Goal: Task Accomplishment & Management: Complete application form

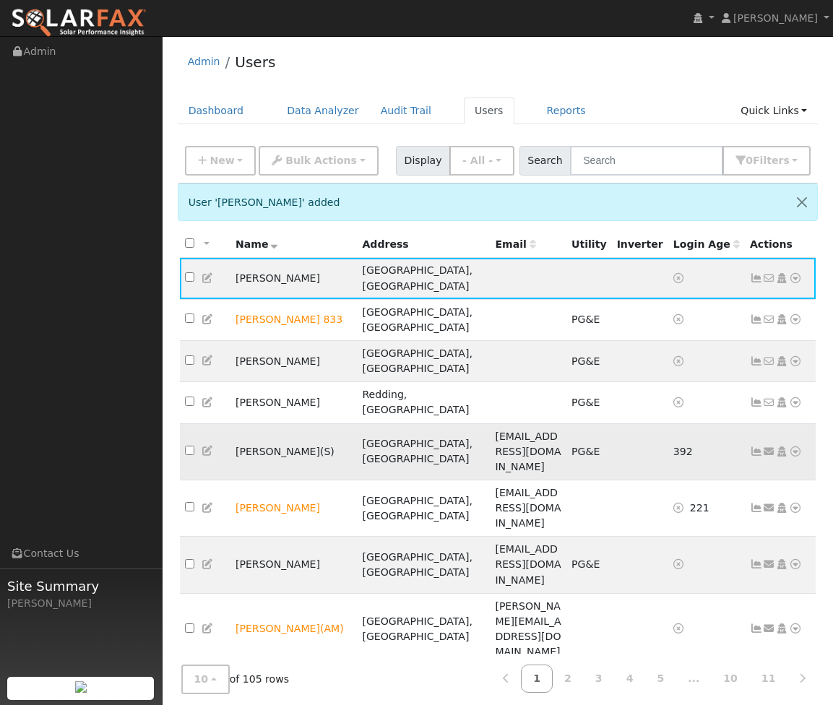
scroll to position [7, 0]
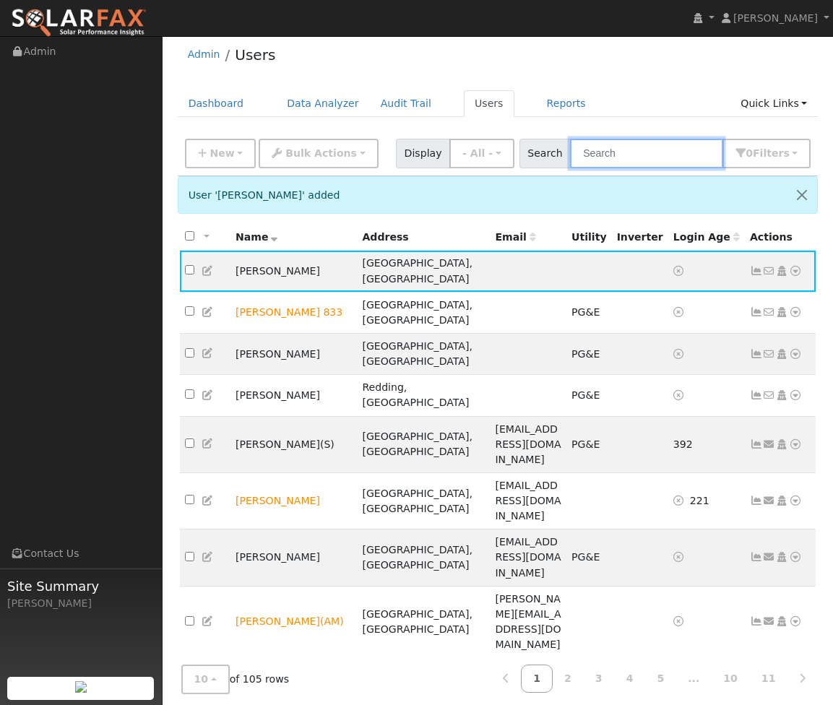
click at [624, 160] on input "text" at bounding box center [646, 154] width 153 height 30
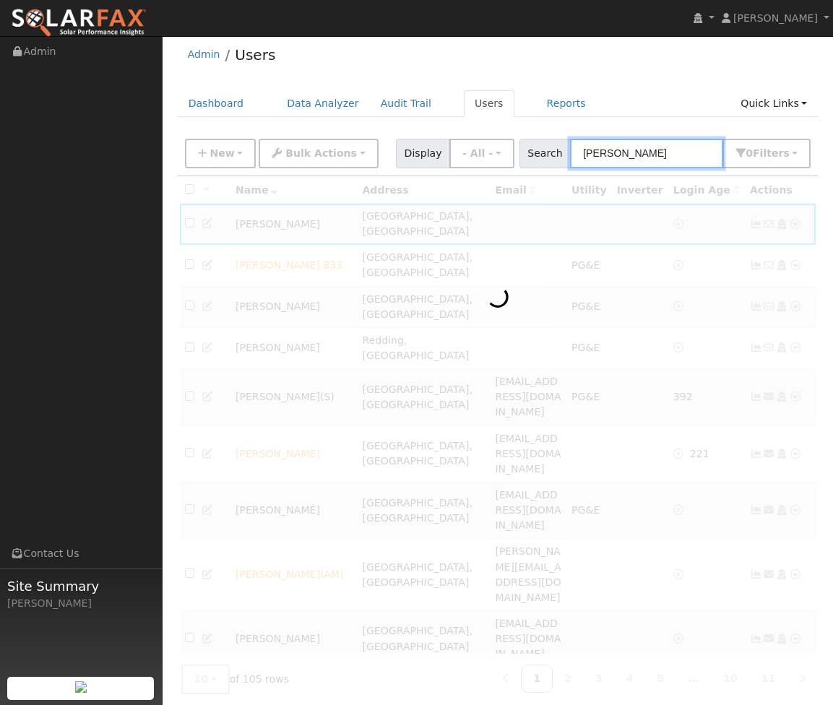
scroll to position [0, 0]
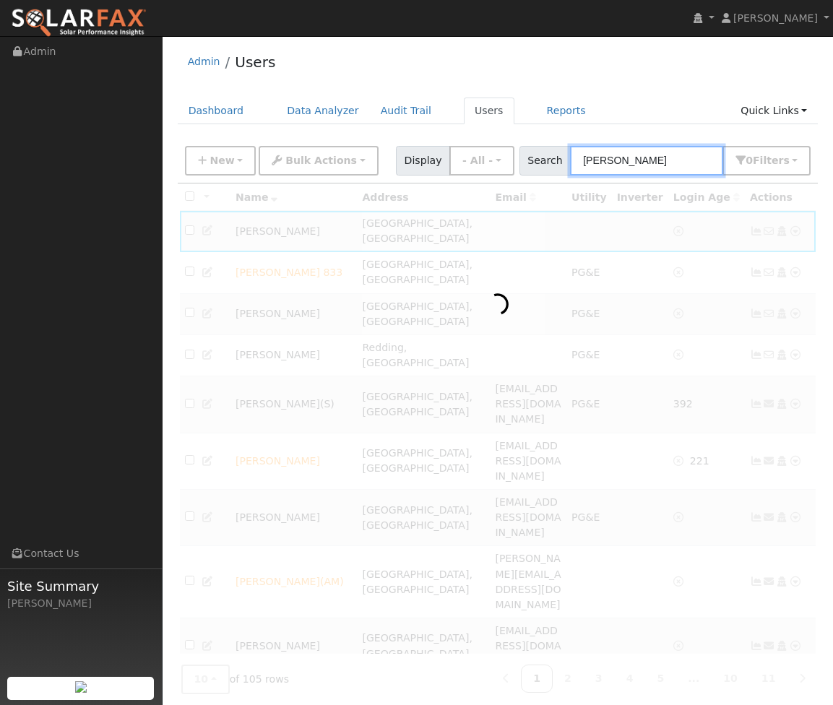
type input "litz"
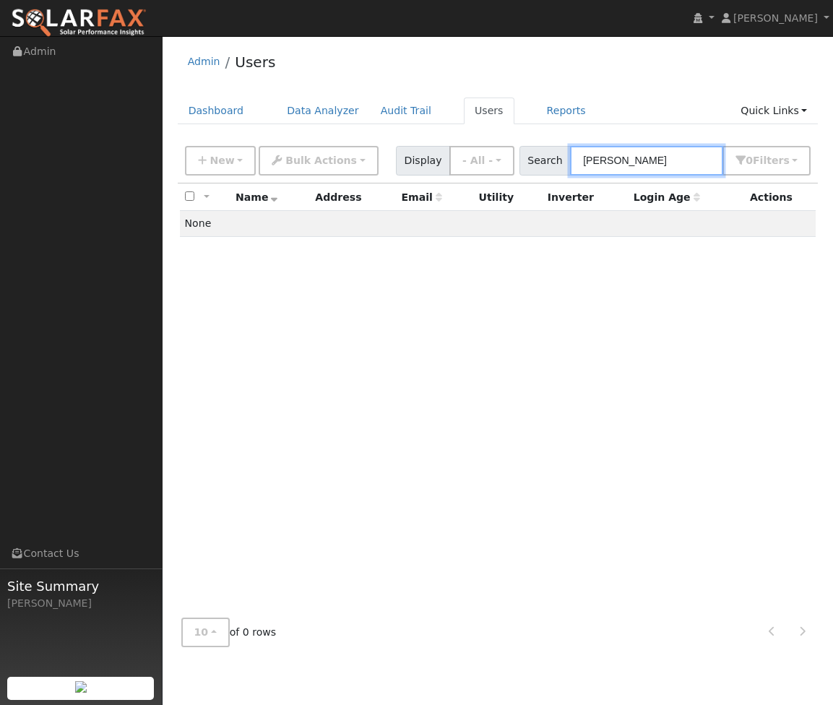
drag, startPoint x: 625, startPoint y: 162, endPoint x: 581, endPoint y: 163, distance: 44.1
click at [581, 163] on div "Search litz 0 Filter s Role Show - All - Show Leads Admin Billing Admin Account…" at bounding box center [666, 161] width 292 height 30
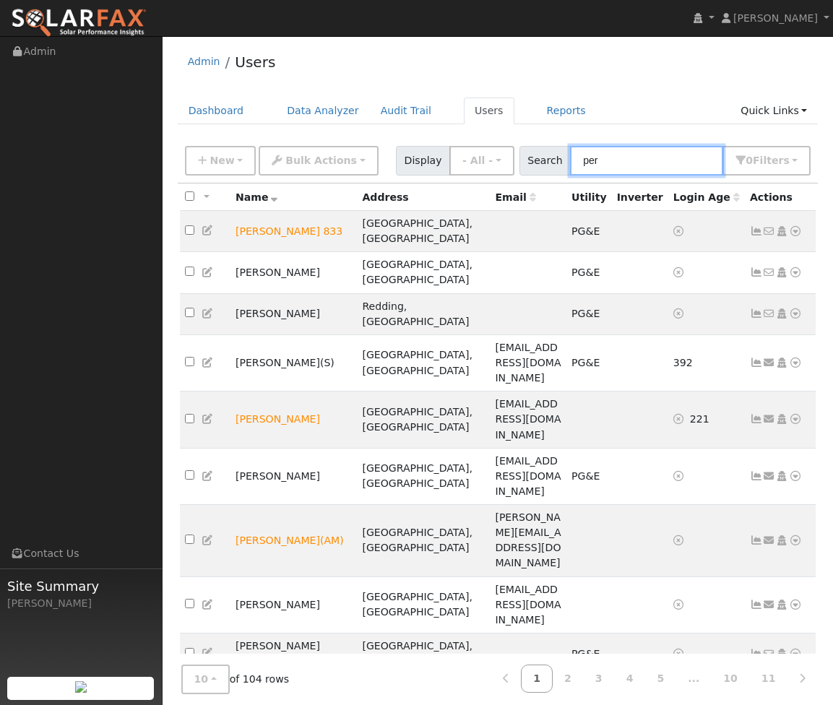
type input "pere"
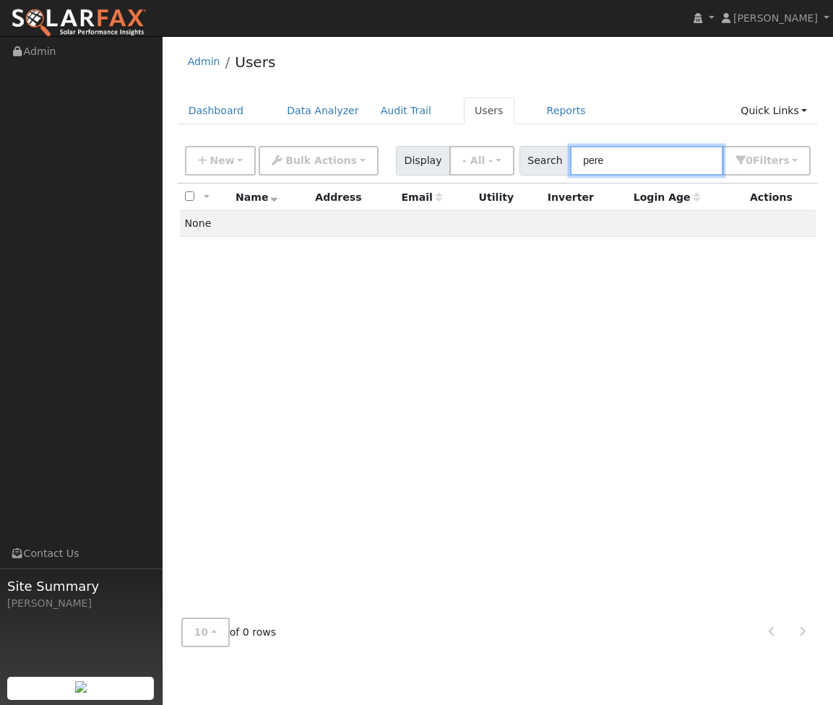
drag, startPoint x: 633, startPoint y: 168, endPoint x: 585, endPoint y: 165, distance: 47.8
click at [585, 165] on input "pere" at bounding box center [646, 161] width 153 height 30
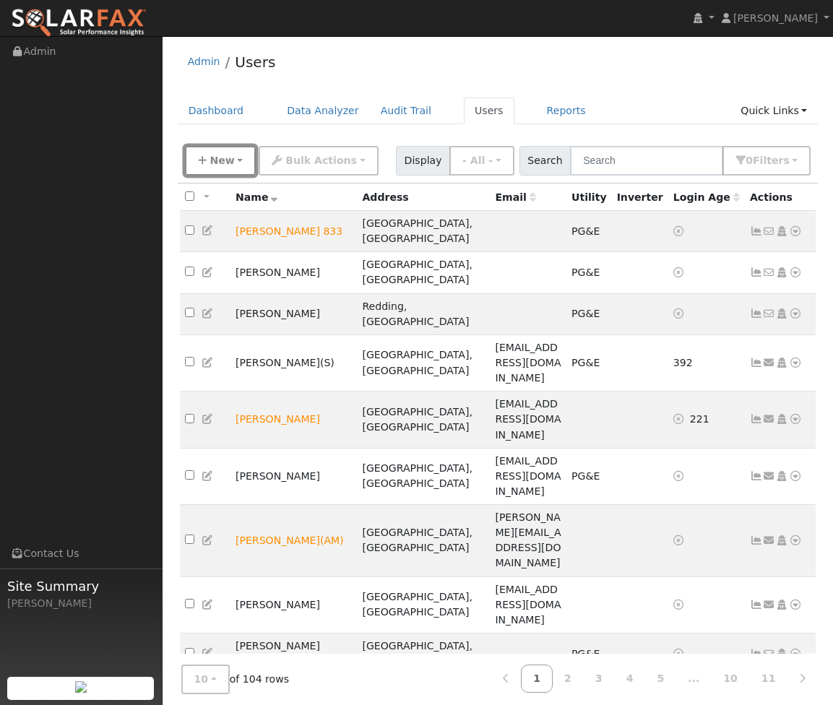
click at [237, 166] on button "New" at bounding box center [221, 161] width 72 height 30
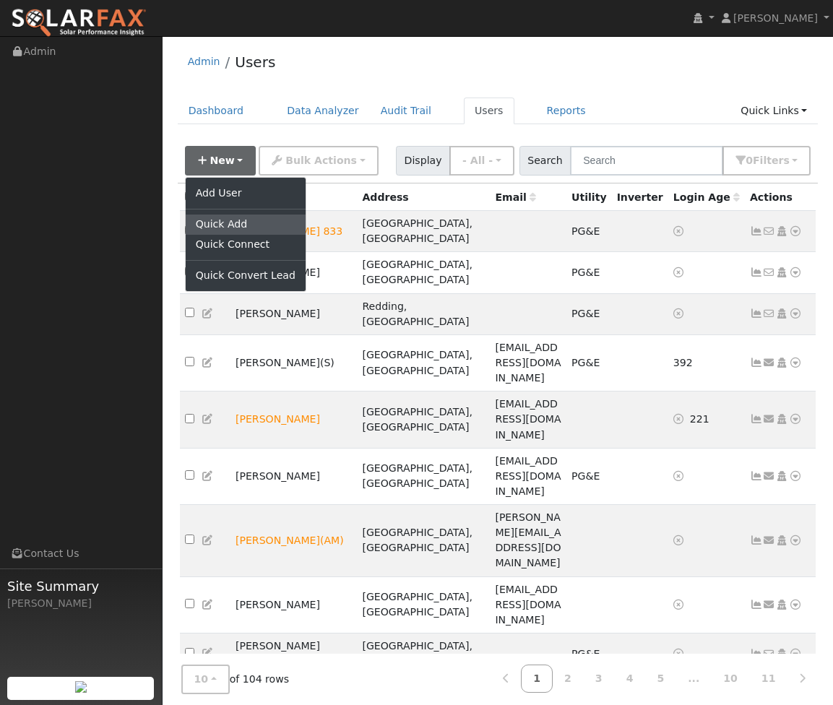
click at [243, 218] on link "Quick Add" at bounding box center [246, 225] width 120 height 20
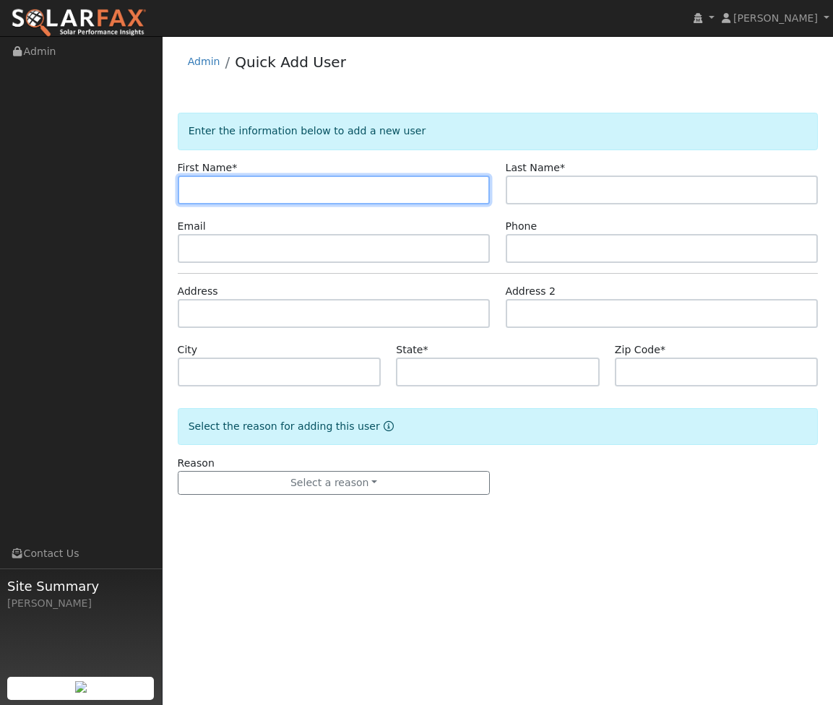
click at [363, 198] on input "text" at bounding box center [334, 190] width 313 height 29
paste input "Heiner"
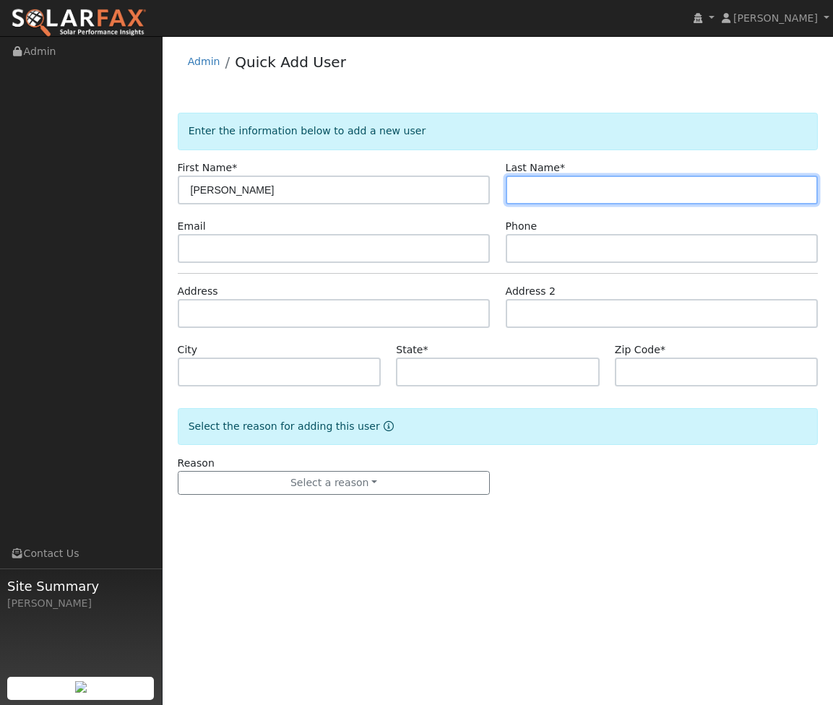
click at [569, 199] on input "text" at bounding box center [662, 190] width 313 height 29
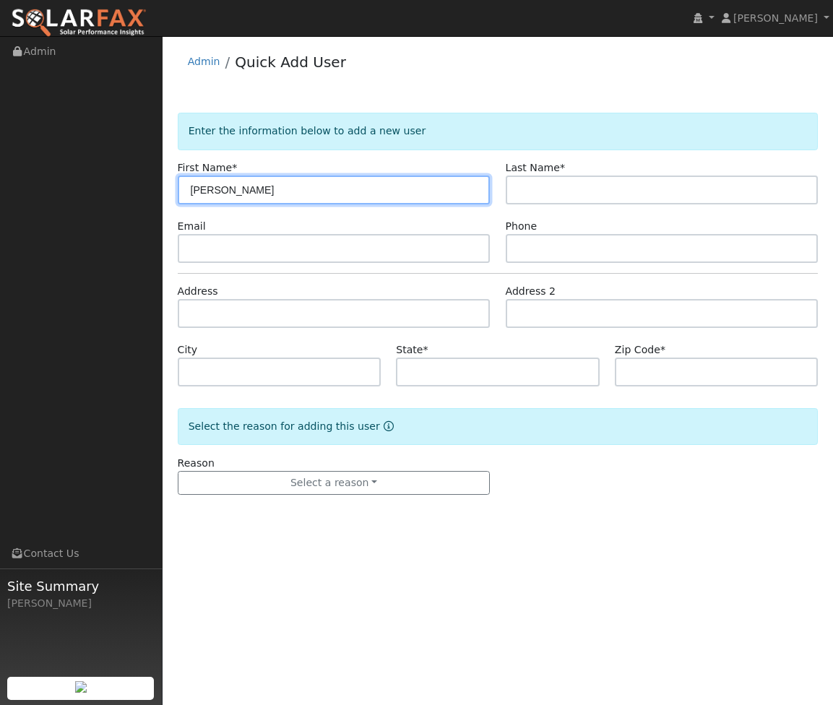
click at [392, 195] on input "Heiner" at bounding box center [334, 190] width 313 height 29
type input "Heiner"
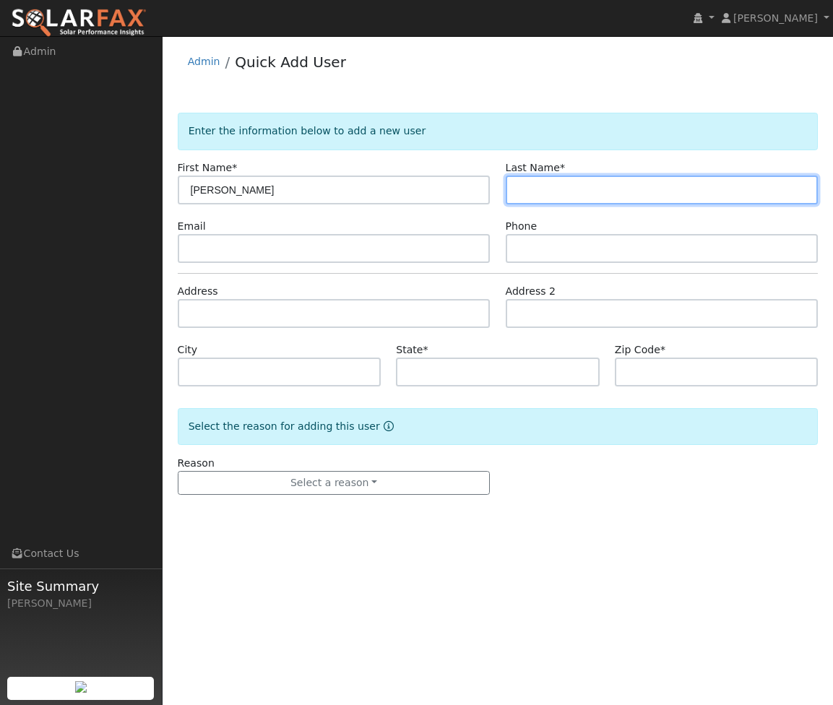
click at [554, 203] on input "text" at bounding box center [662, 190] width 313 height 29
type input "Litz"
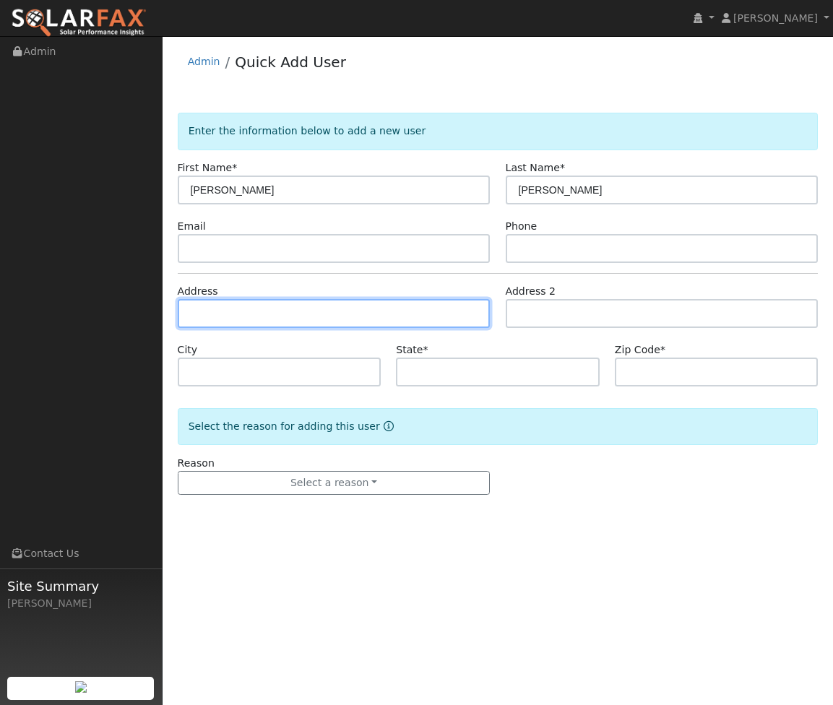
click at [317, 319] on input "text" at bounding box center [334, 313] width 313 height 29
paste input "2044 Ashton Ave"
type input "2044 Ashton Avenue"
type input "Menlo Park"
type input "CA"
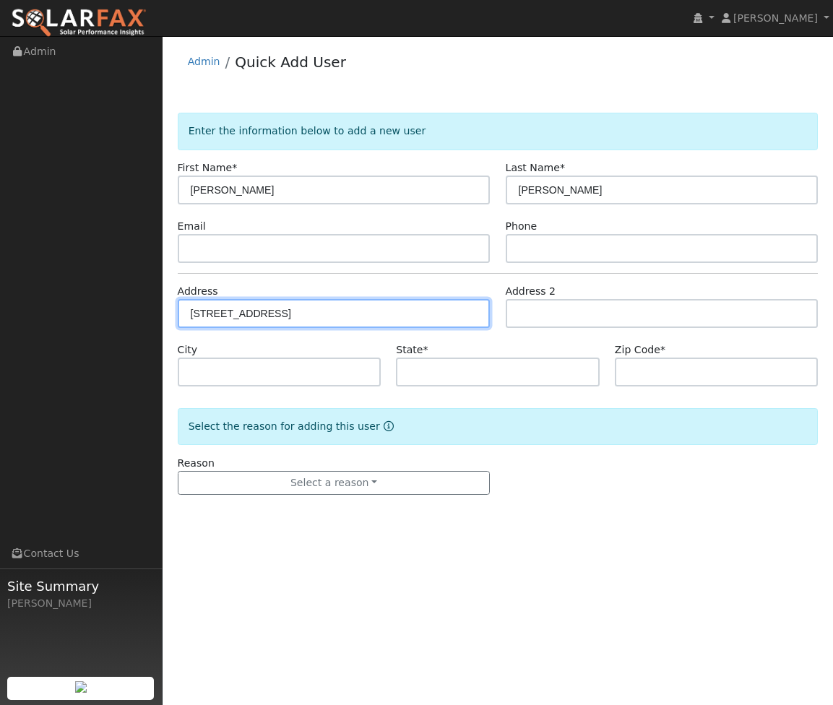
type input "94025"
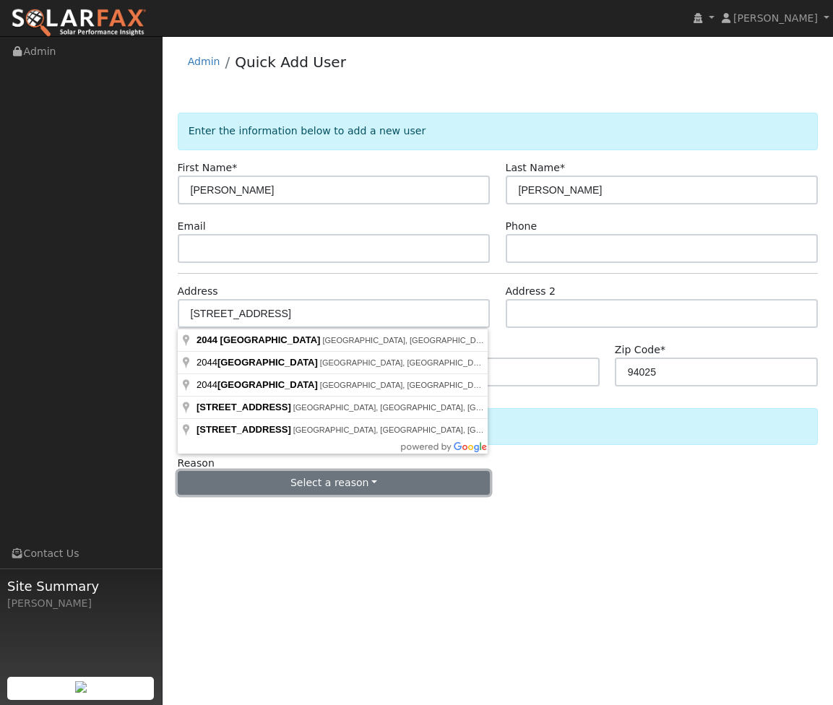
click at [358, 486] on button "Select a reason" at bounding box center [334, 483] width 313 height 25
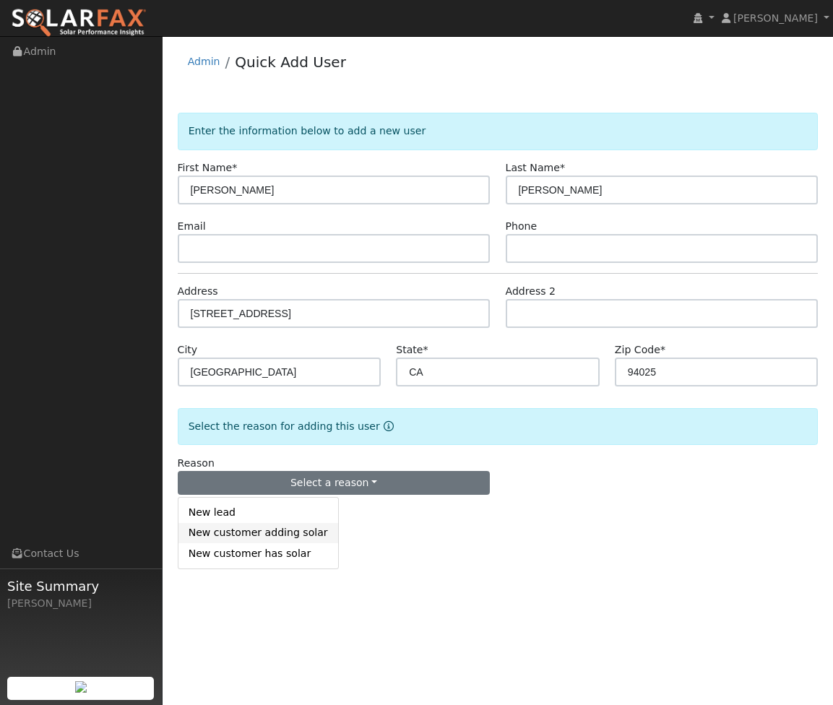
click at [291, 531] on link "New customer adding solar" at bounding box center [259, 533] width 160 height 20
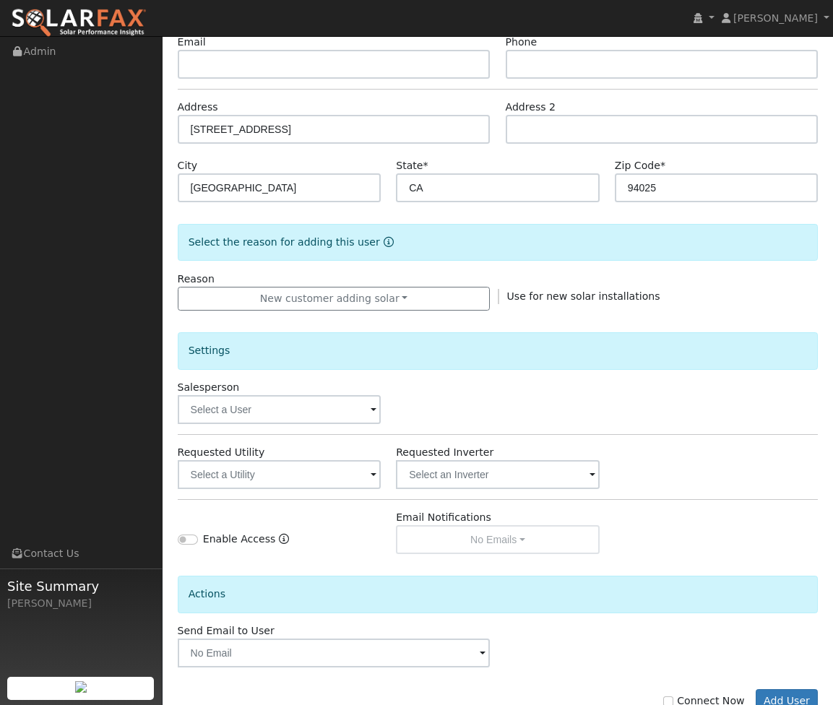
scroll to position [228, 0]
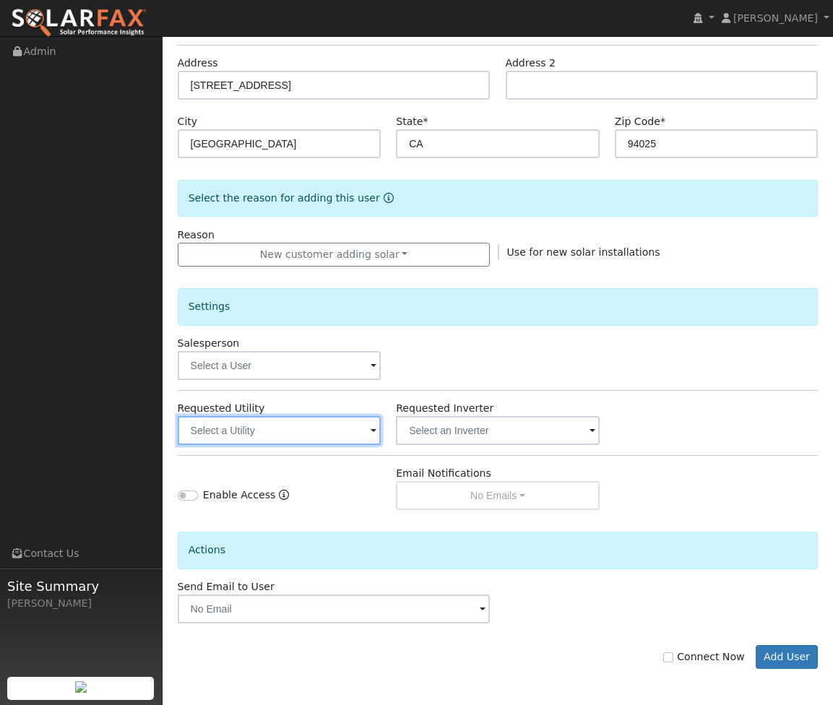
click at [363, 433] on input "text" at bounding box center [280, 430] width 204 height 29
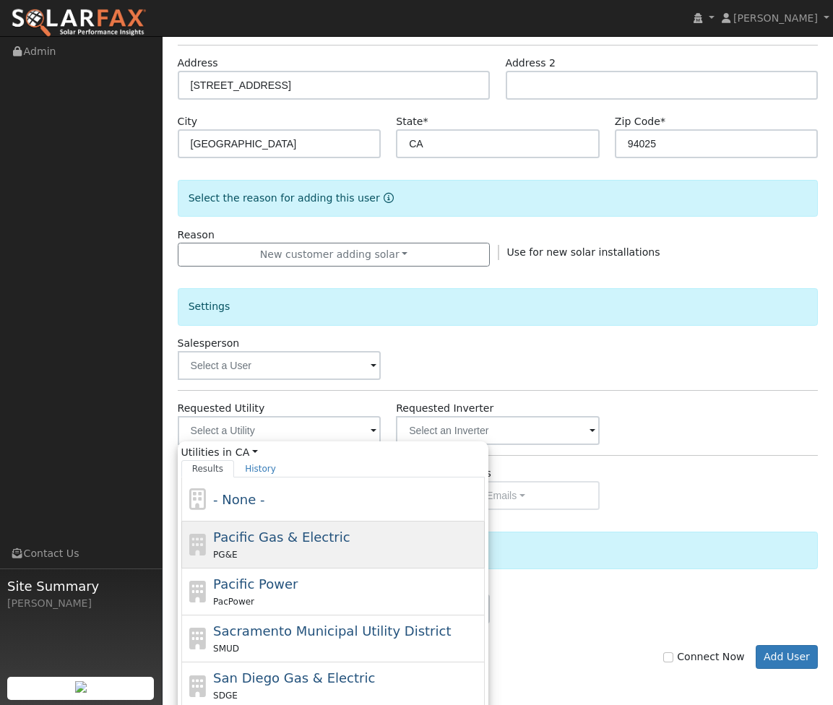
click at [330, 537] on span "Pacific Gas & Electric" at bounding box center [281, 537] width 137 height 15
type input "Pacific Gas & Electric"
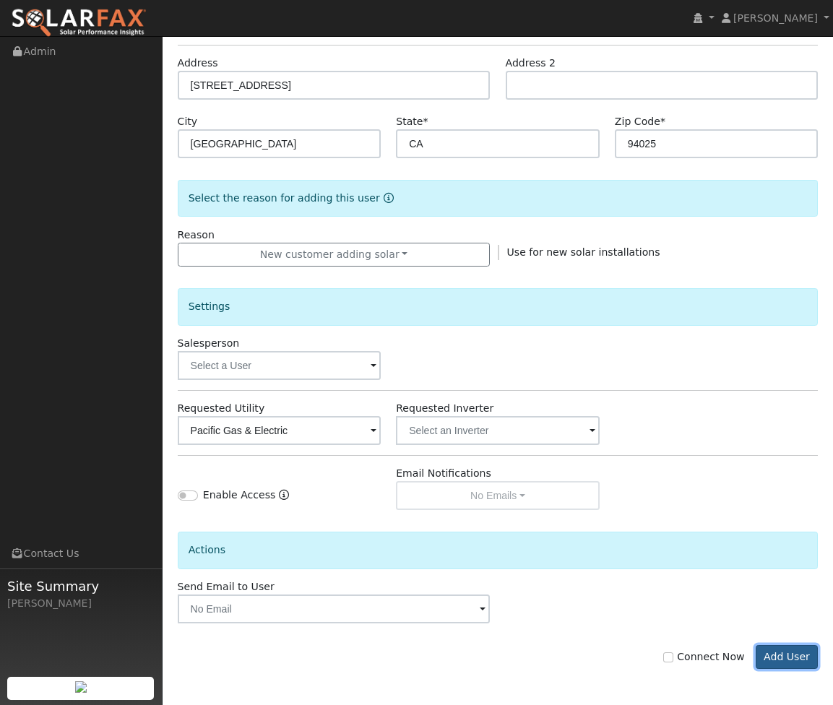
click at [780, 658] on button "Add User" at bounding box center [787, 657] width 63 height 25
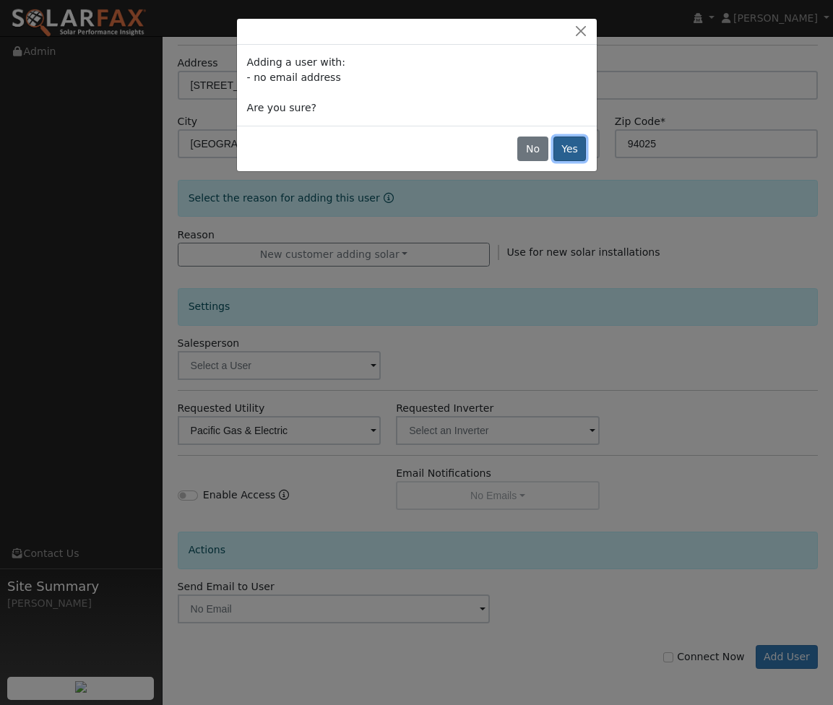
click at [569, 150] on button "Yes" at bounding box center [570, 149] width 33 height 25
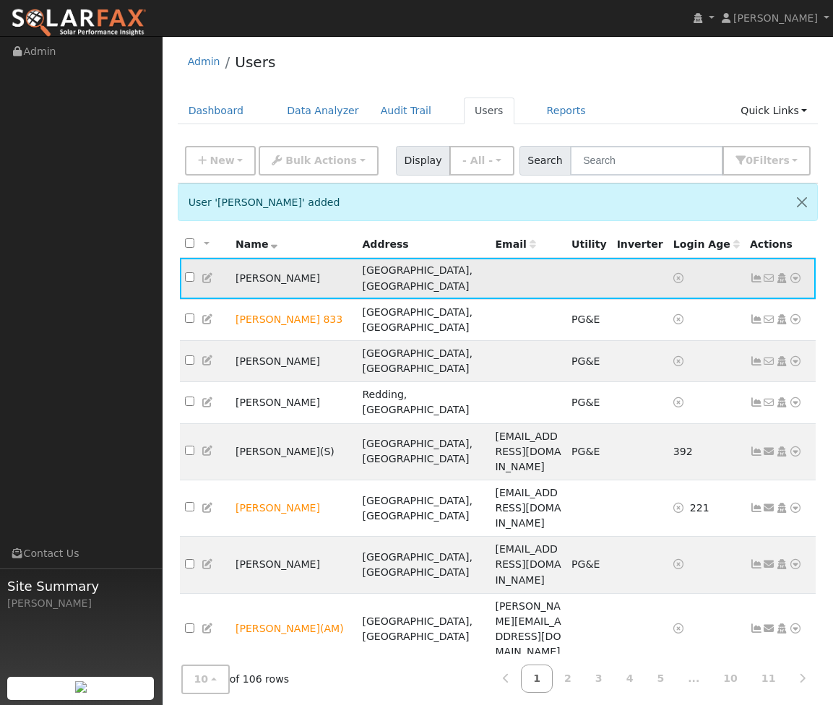
click at [797, 273] on icon at bounding box center [795, 278] width 13 height 10
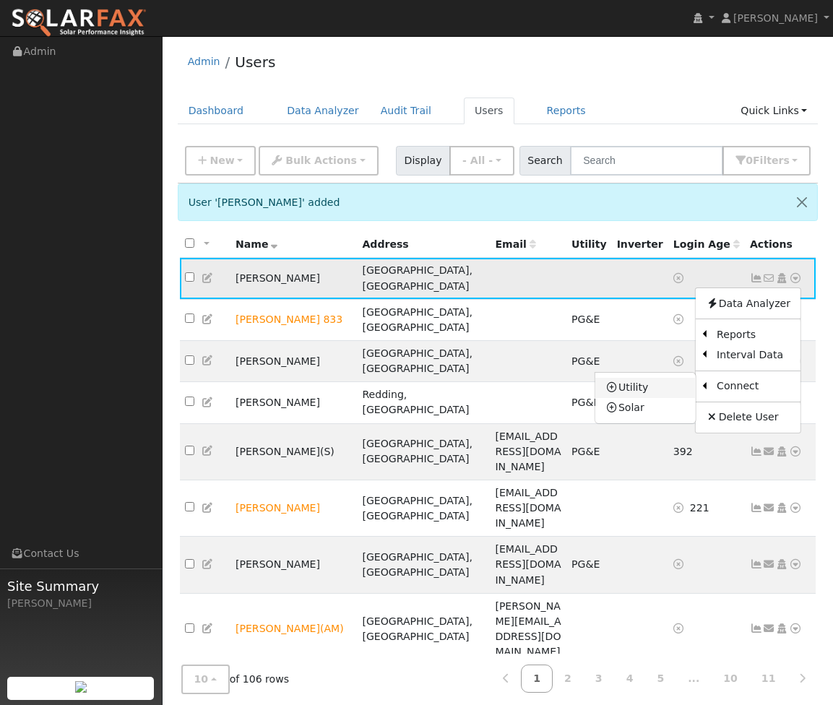
click at [678, 383] on link "Utility" at bounding box center [646, 388] width 100 height 20
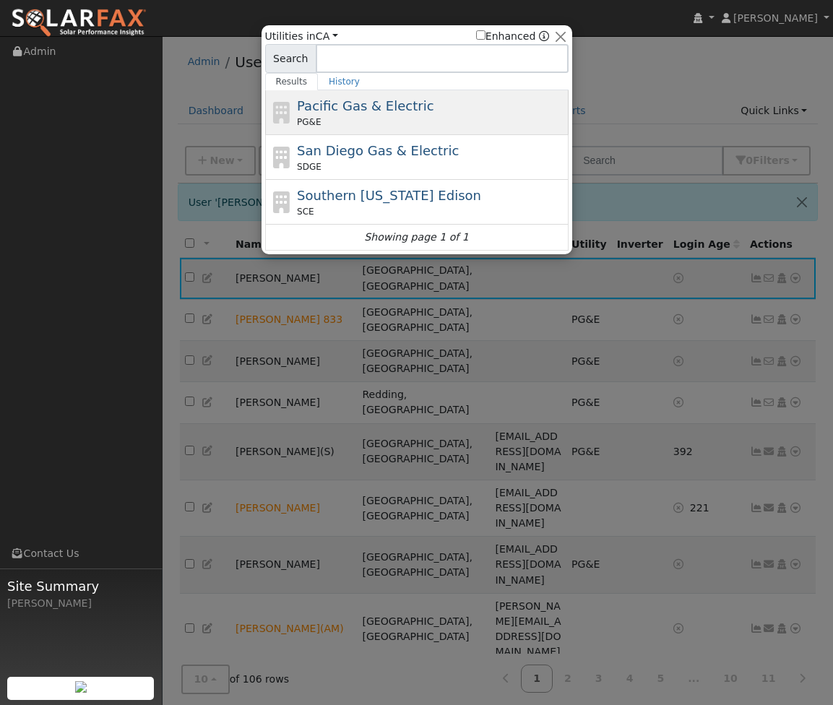
click at [397, 116] on div "PG&E" at bounding box center [431, 122] width 268 height 13
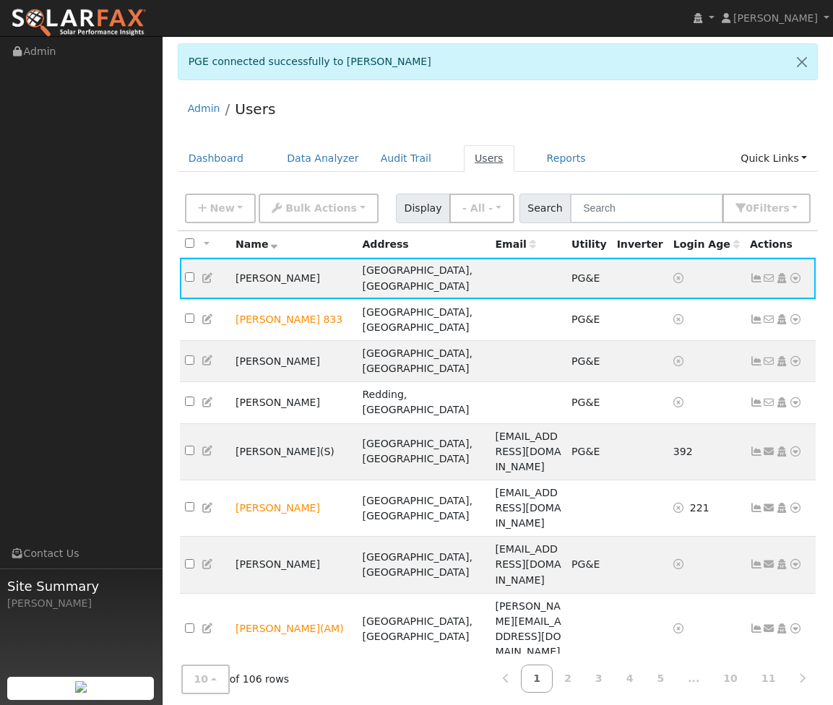
click at [470, 159] on link "Users" at bounding box center [489, 158] width 51 height 27
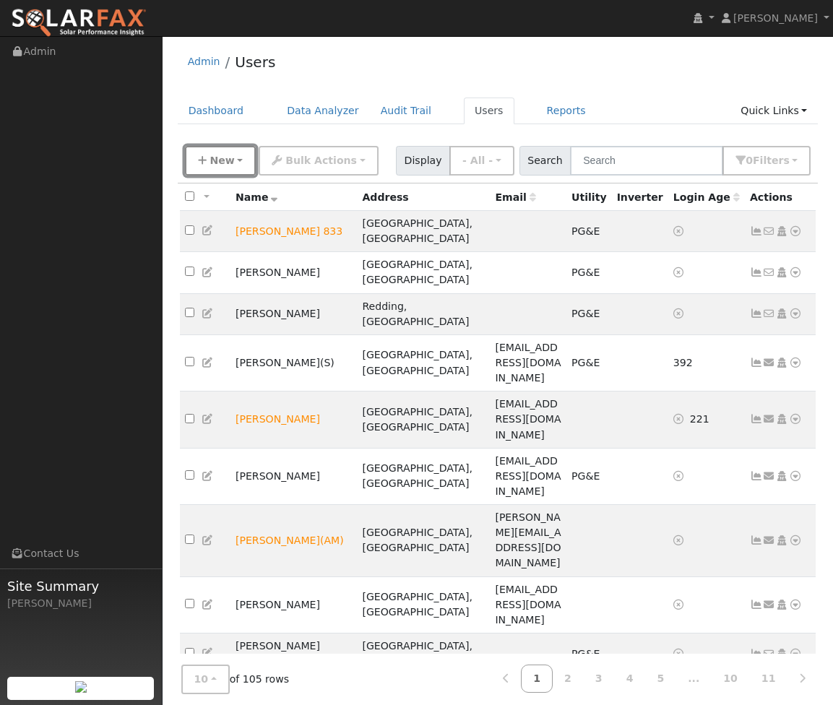
click at [230, 173] on button "New" at bounding box center [221, 161] width 72 height 30
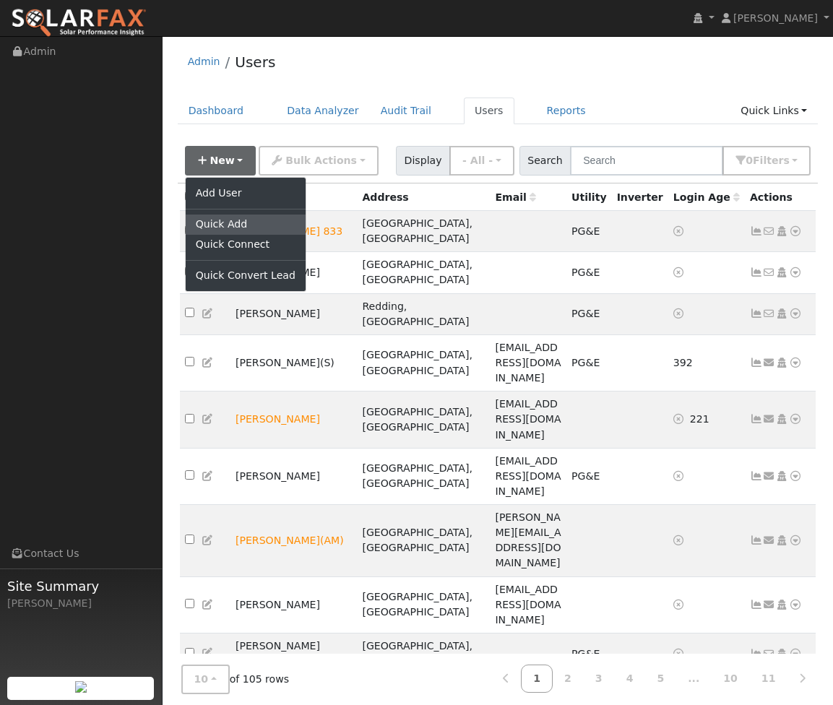
click at [229, 224] on link "Quick Add" at bounding box center [246, 225] width 120 height 20
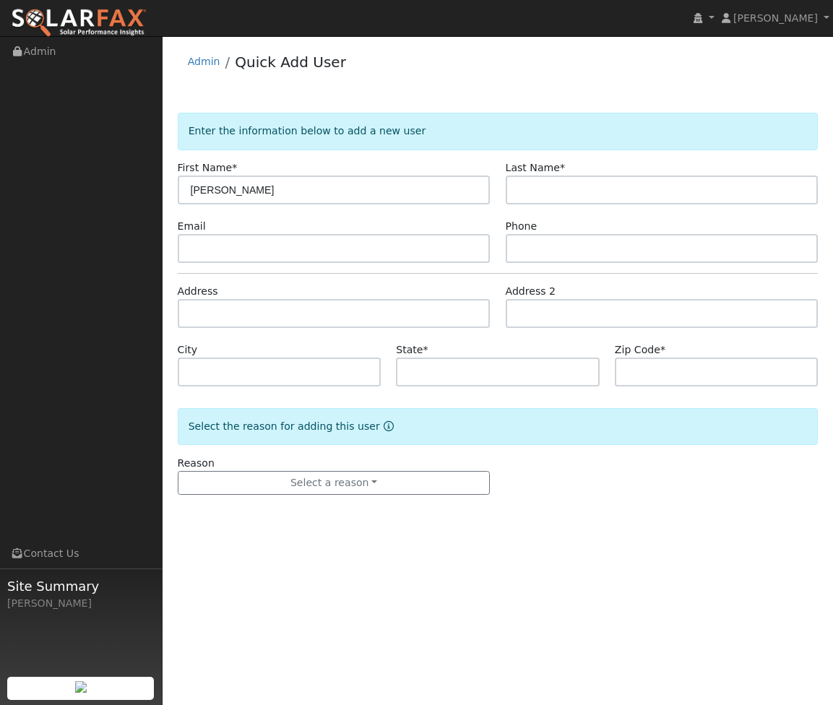
type input "[PERSON_NAME]"
type input "O"
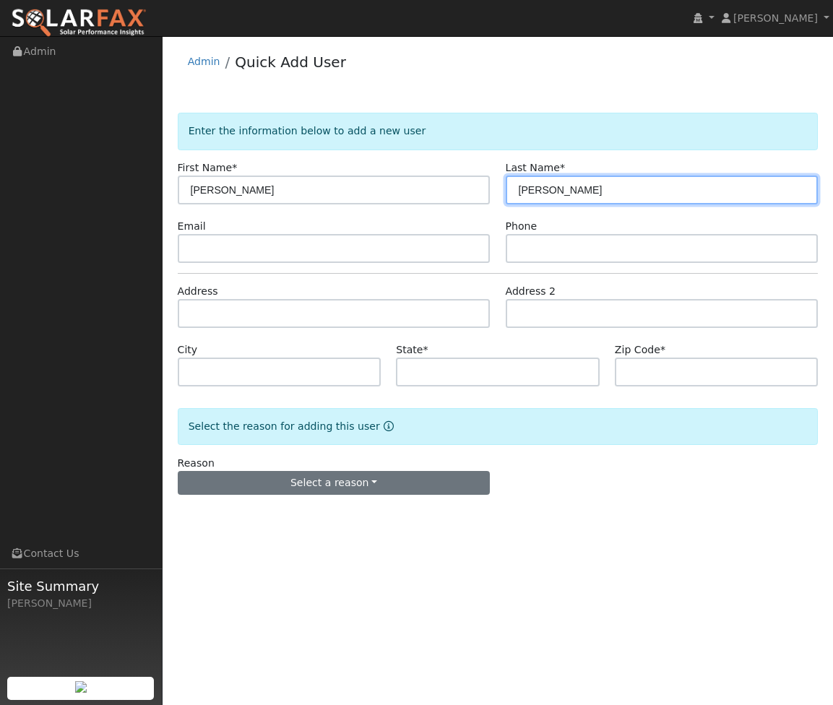
type input "[PERSON_NAME]"
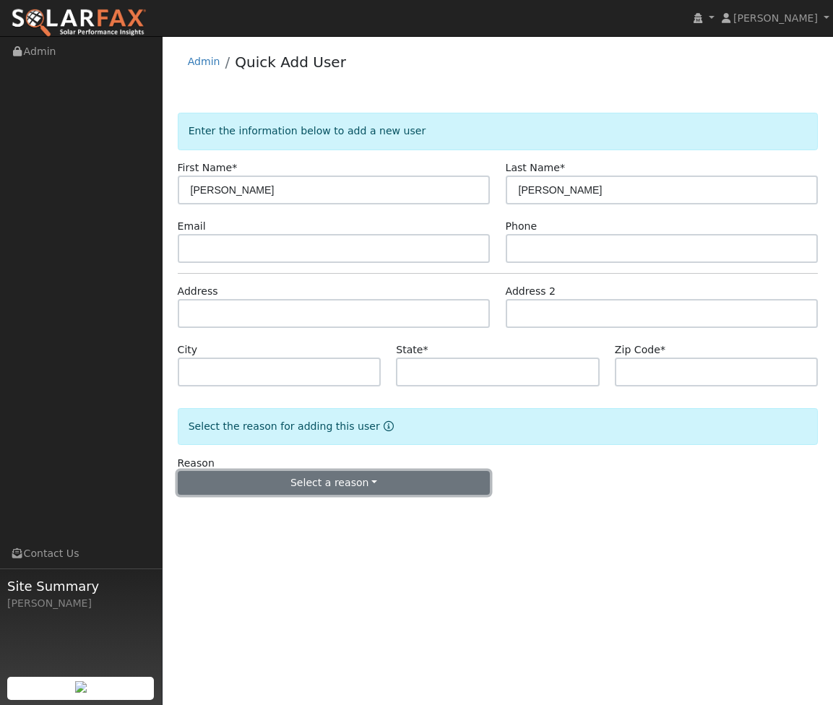
click at [375, 488] on button "Select a reason" at bounding box center [334, 483] width 313 height 25
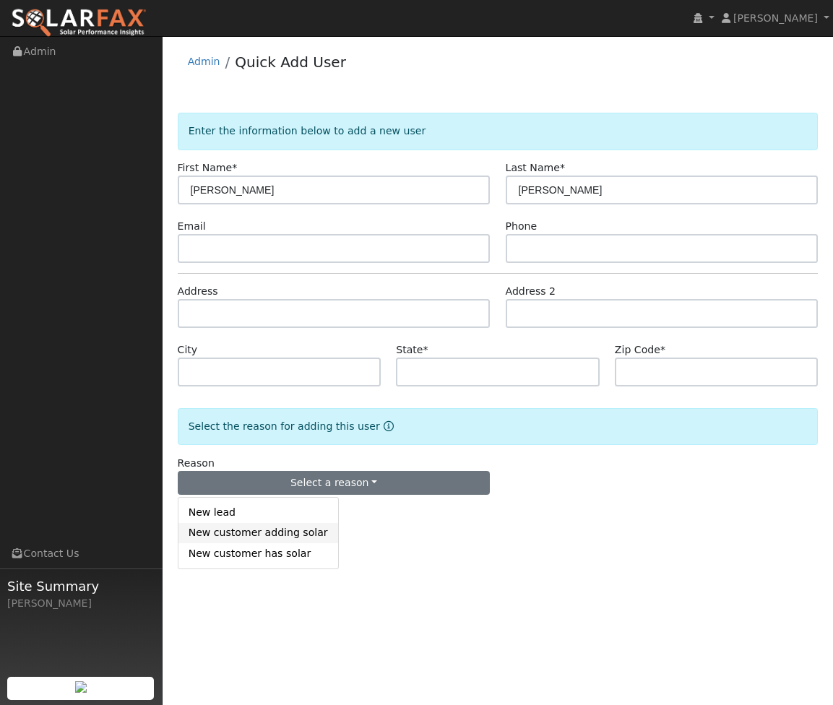
click at [252, 540] on link "New customer adding solar" at bounding box center [259, 533] width 160 height 20
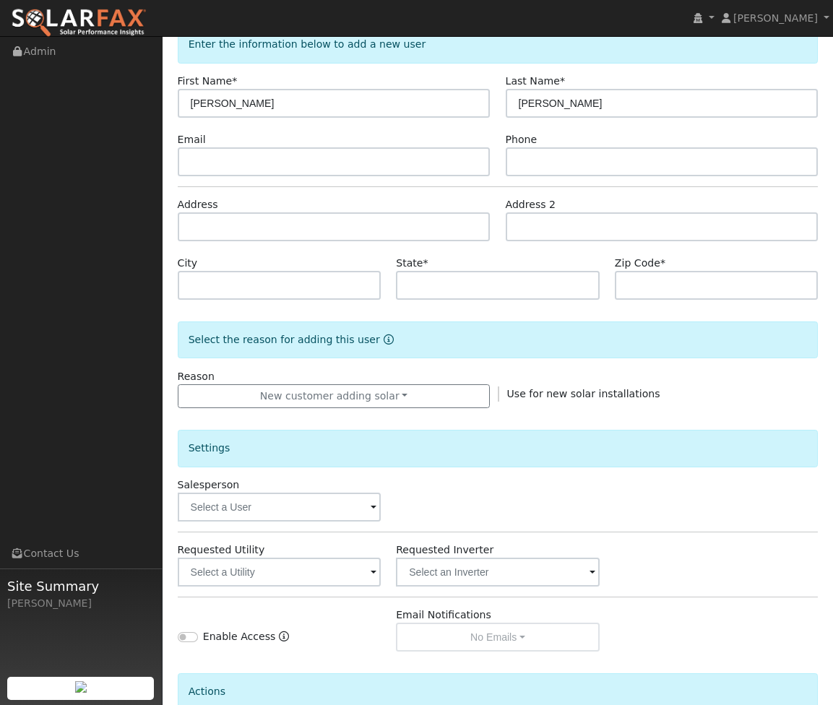
scroll to position [94, 0]
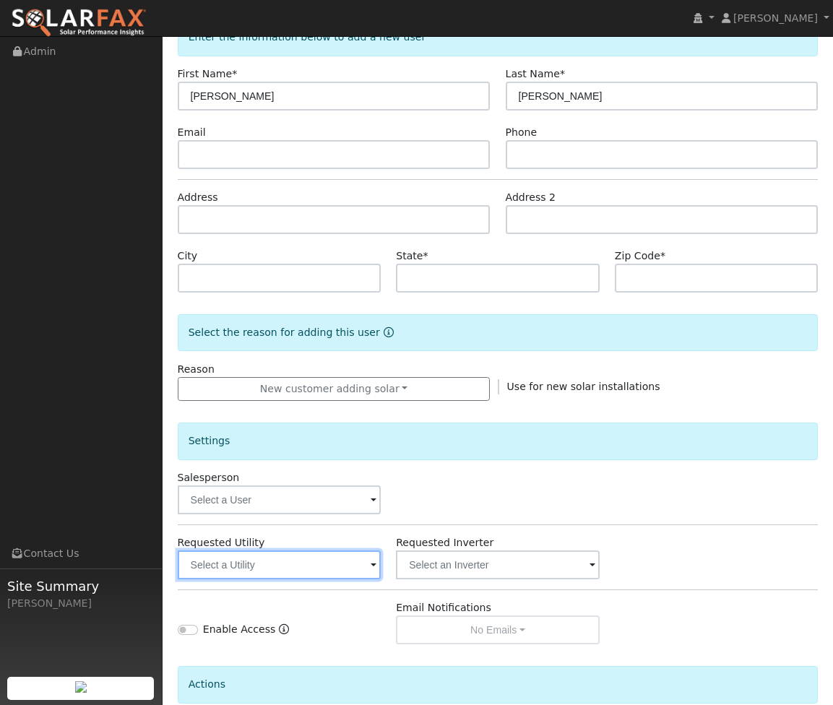
click at [351, 569] on input "text" at bounding box center [280, 565] width 204 height 29
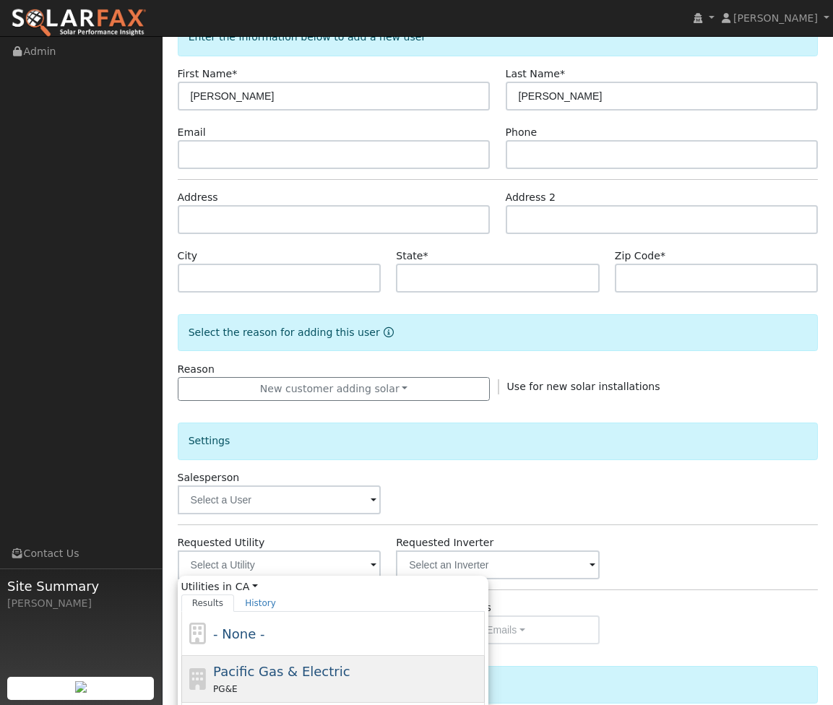
click at [292, 671] on span "Pacific Gas & Electric" at bounding box center [281, 671] width 137 height 15
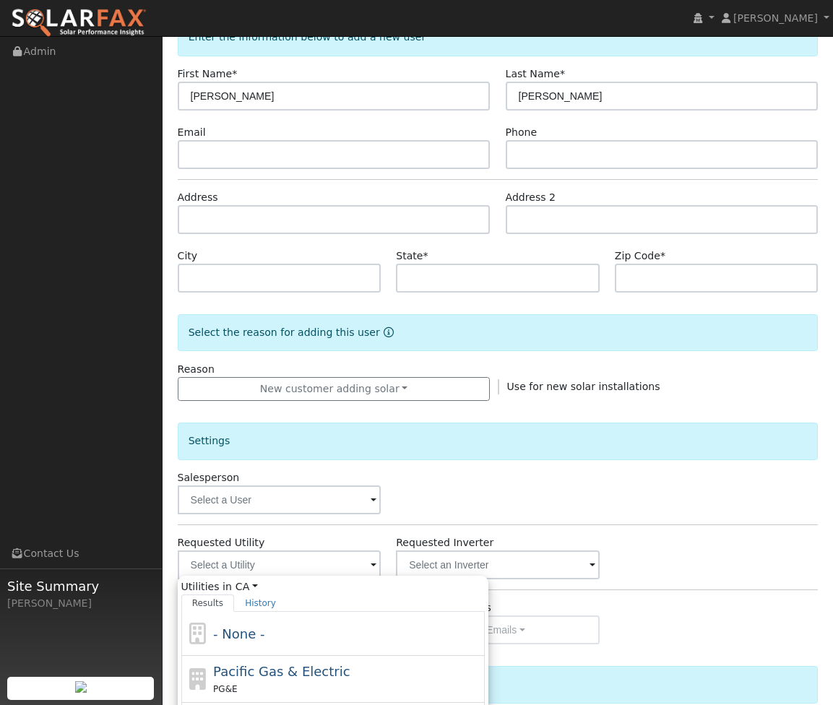
type input "Pacific Gas & Electric"
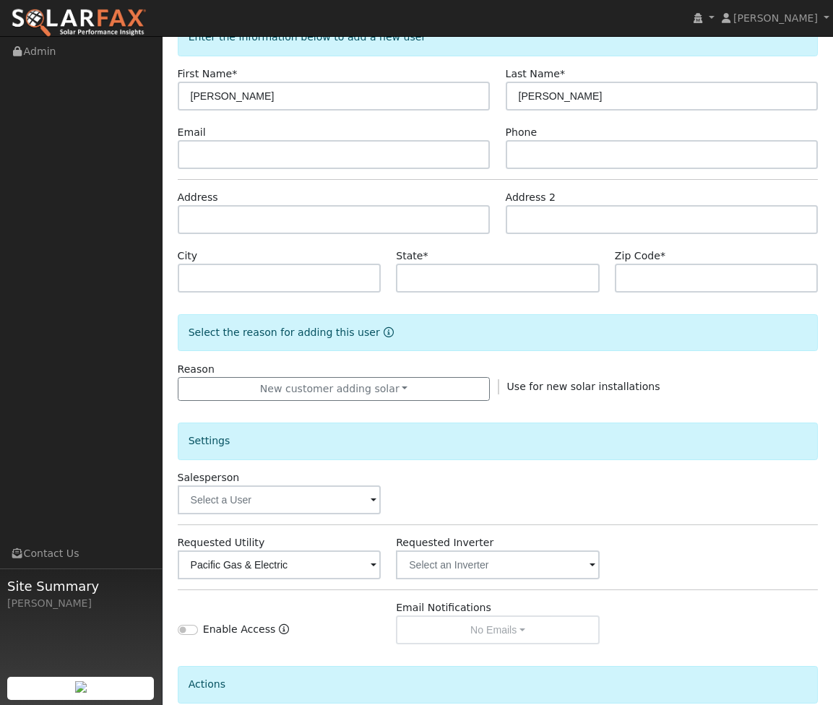
scroll to position [228, 0]
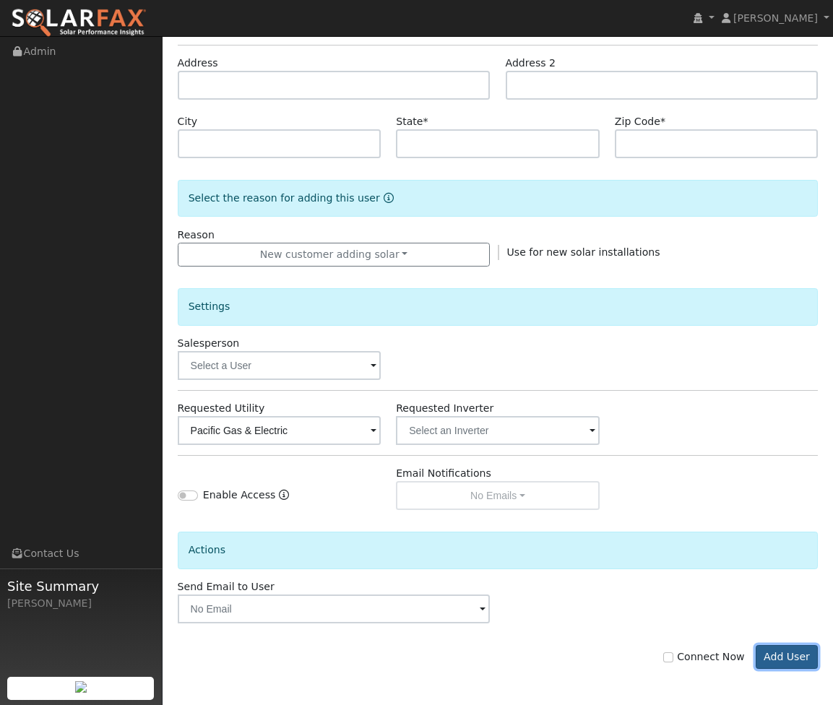
click at [783, 658] on button "Add User" at bounding box center [787, 657] width 63 height 25
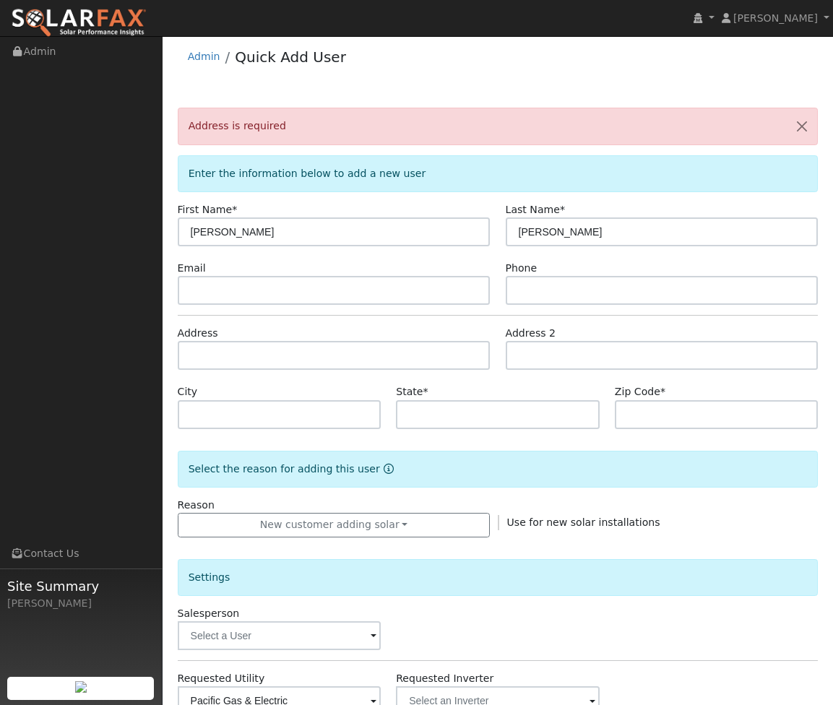
scroll to position [0, 0]
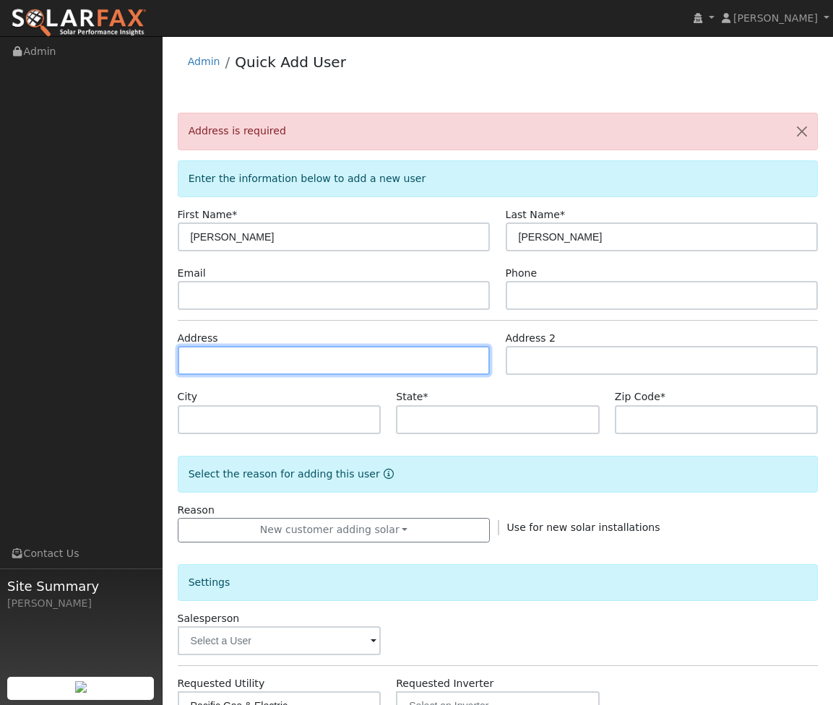
click at [371, 372] on input "text" at bounding box center [334, 360] width 313 height 29
paste input "[GEOGRAPHIC_DATA][PERSON_NAME]"
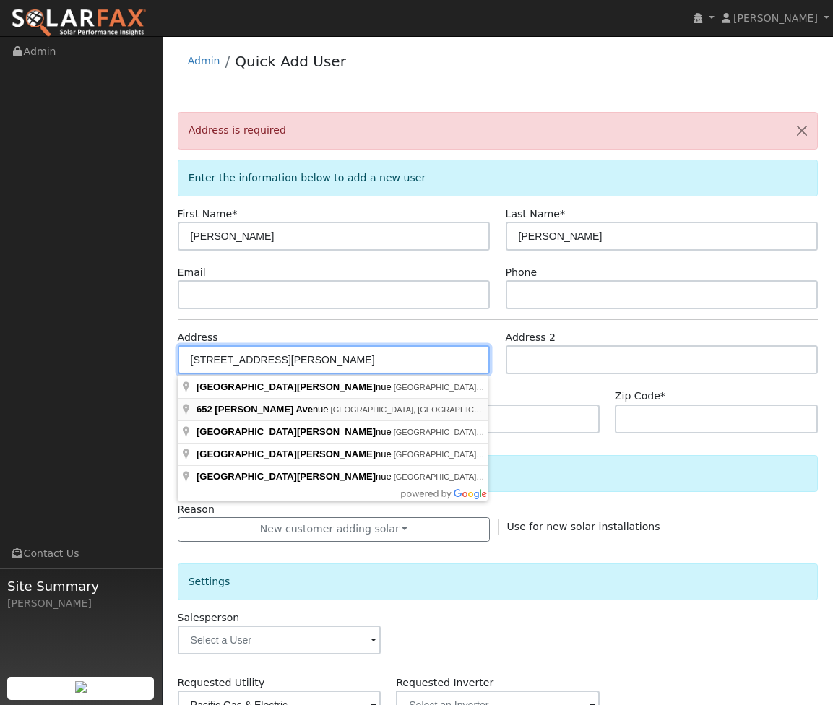
type input "652 Morse Avenue"
type input "Sunnyvale"
type input "CA"
type input "94085"
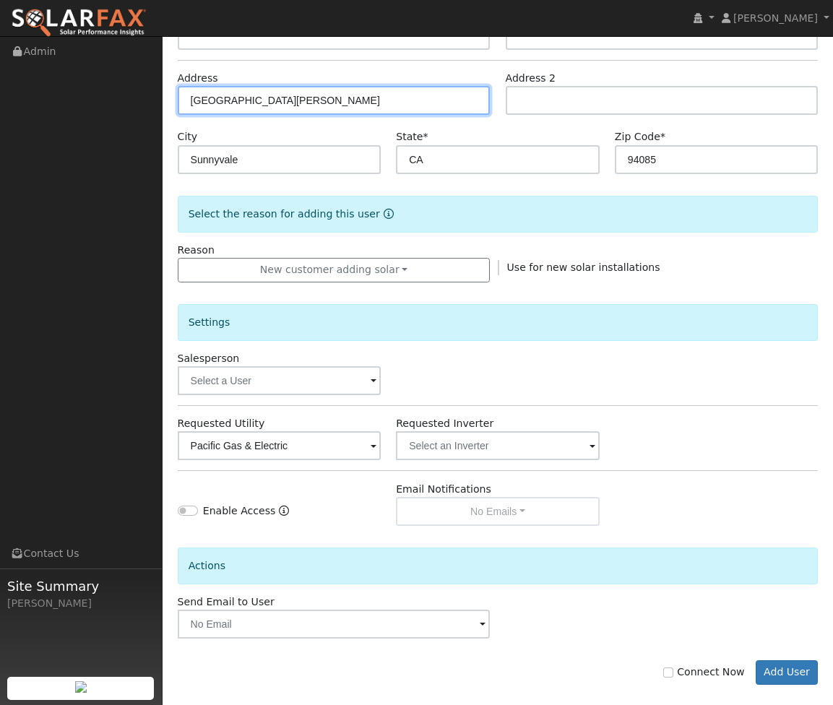
scroll to position [276, 0]
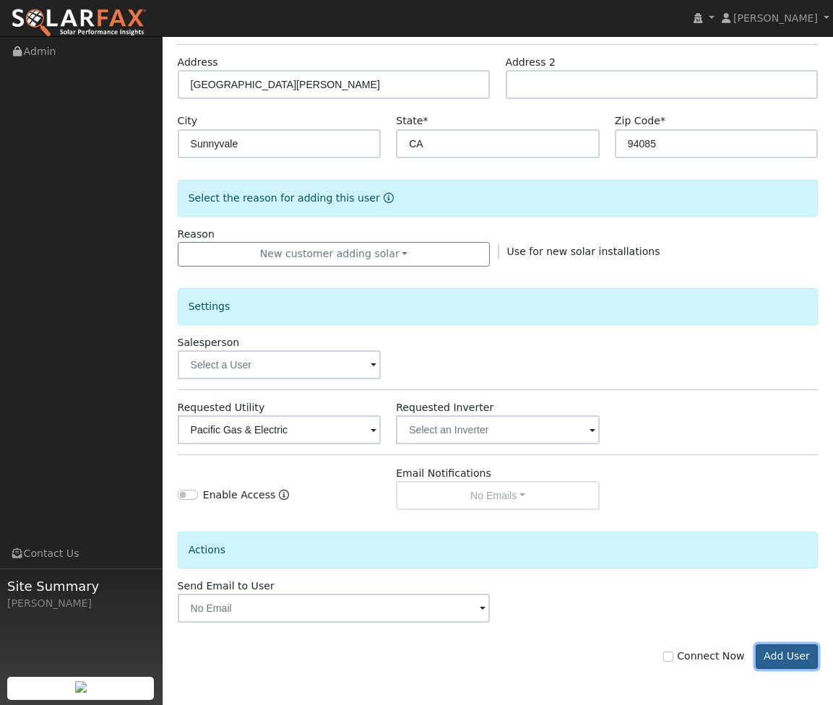
click at [789, 655] on button "Add User" at bounding box center [787, 657] width 63 height 25
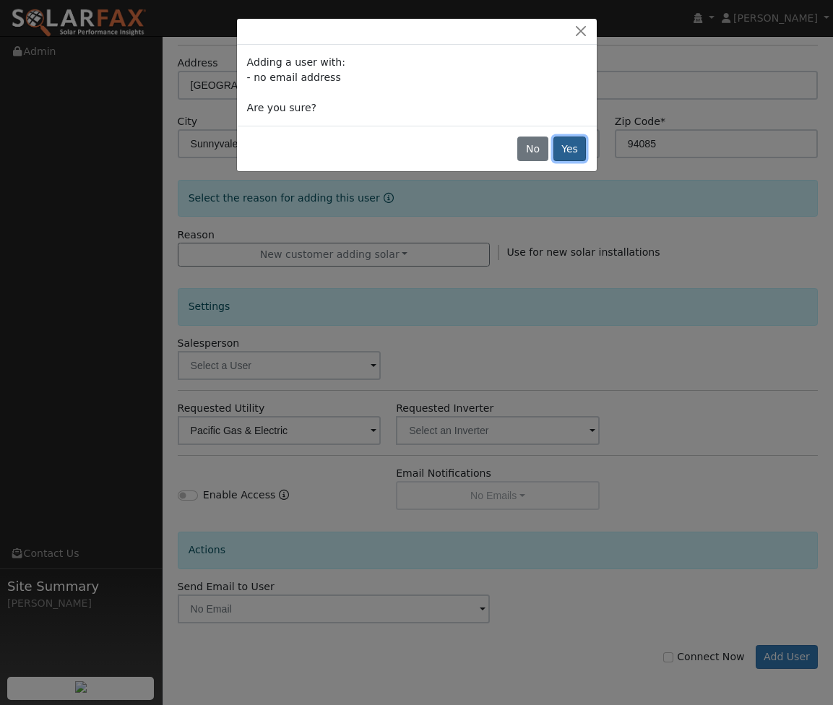
click at [582, 147] on button "Yes" at bounding box center [570, 149] width 33 height 25
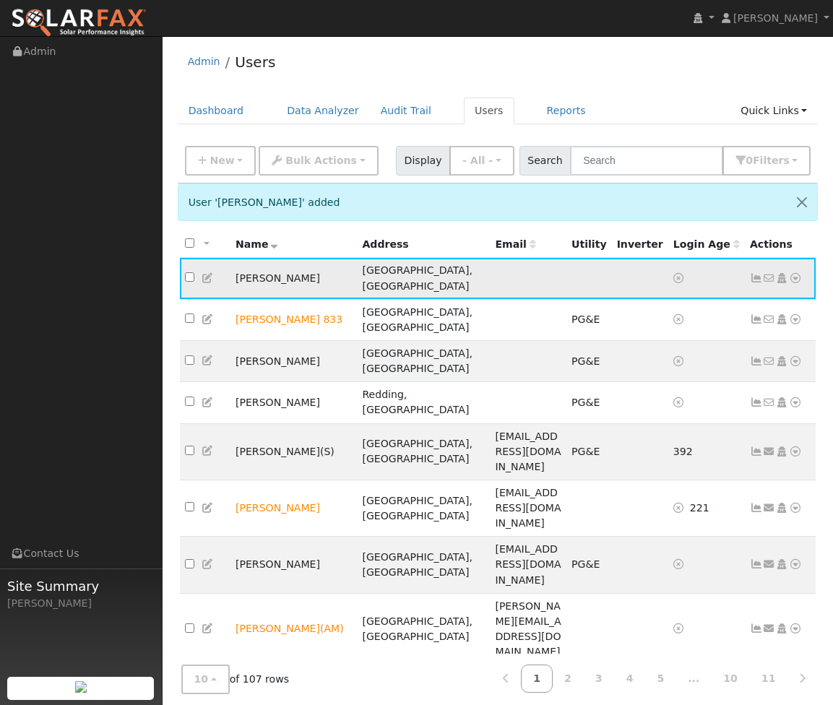
click at [794, 275] on icon at bounding box center [795, 278] width 13 height 10
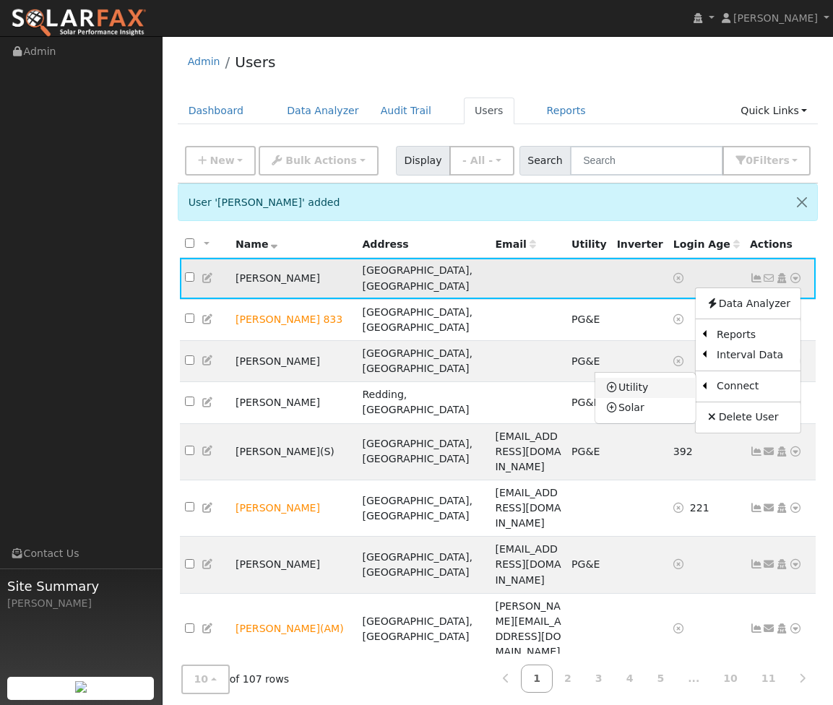
click at [666, 381] on link "Utility" at bounding box center [646, 388] width 100 height 20
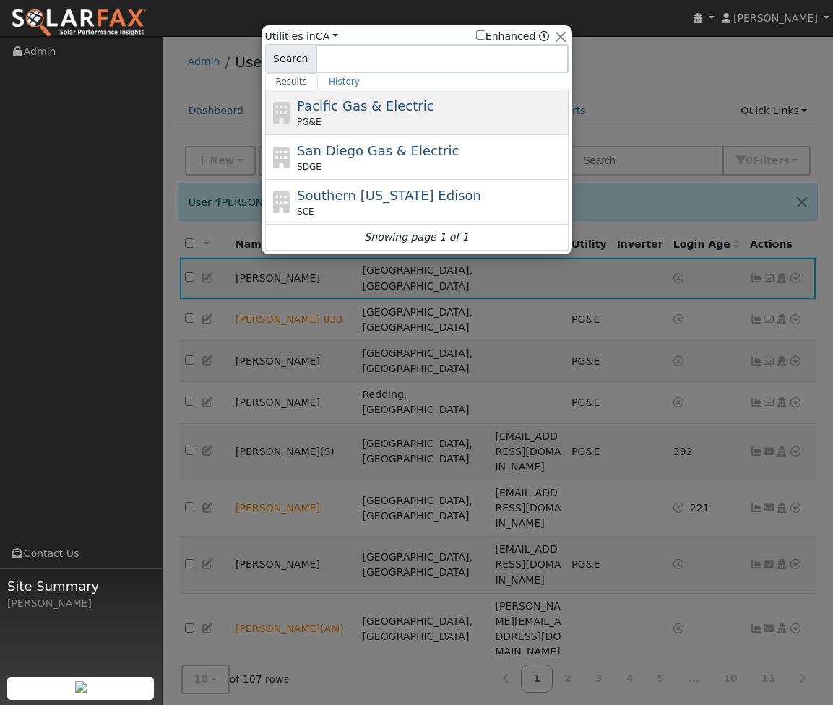
click at [383, 107] on span "Pacific Gas & Electric" at bounding box center [365, 105] width 137 height 15
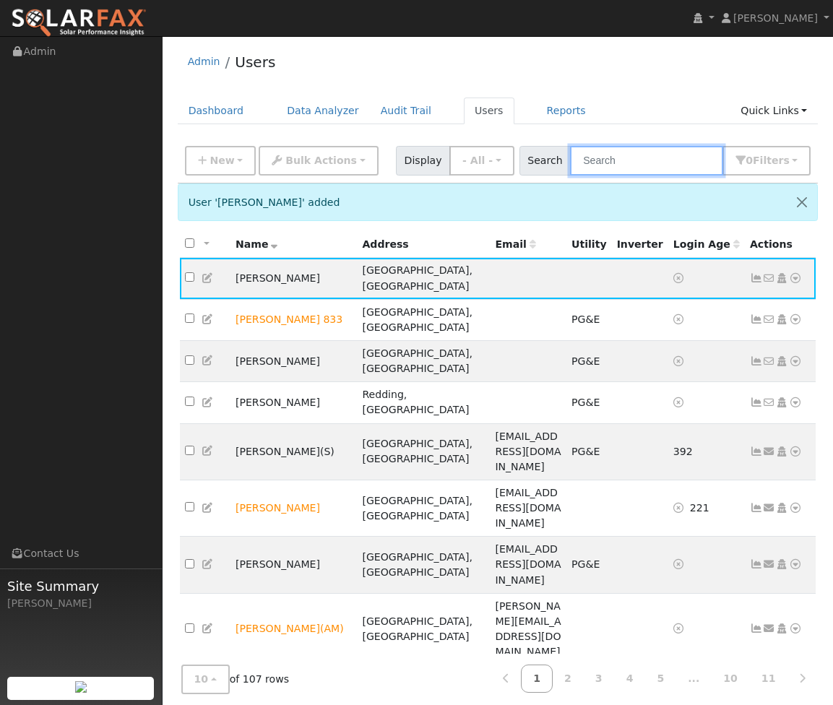
click at [634, 166] on input "text" at bounding box center [646, 161] width 153 height 30
type input "litz"
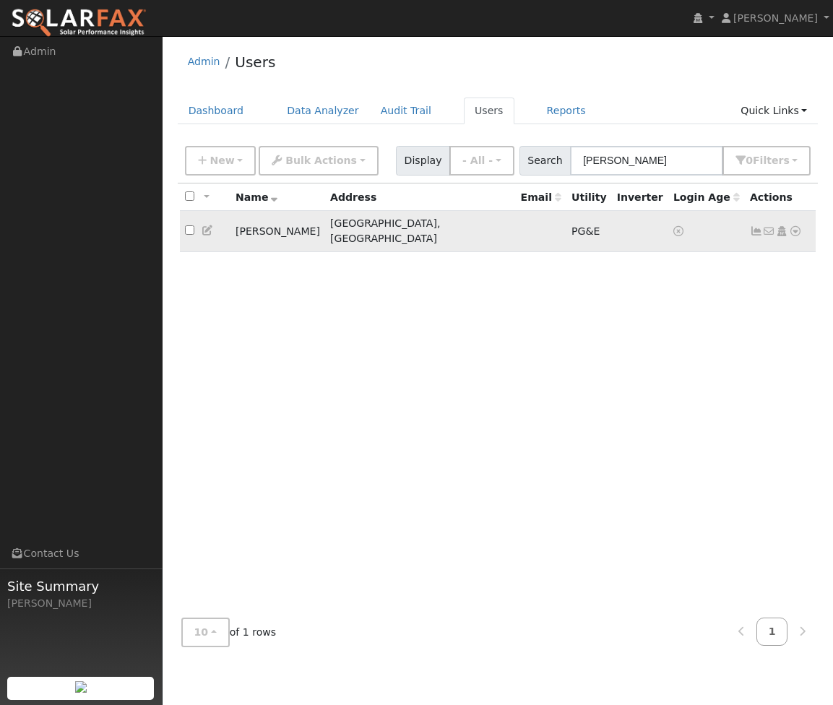
click at [797, 226] on icon at bounding box center [795, 231] width 13 height 10
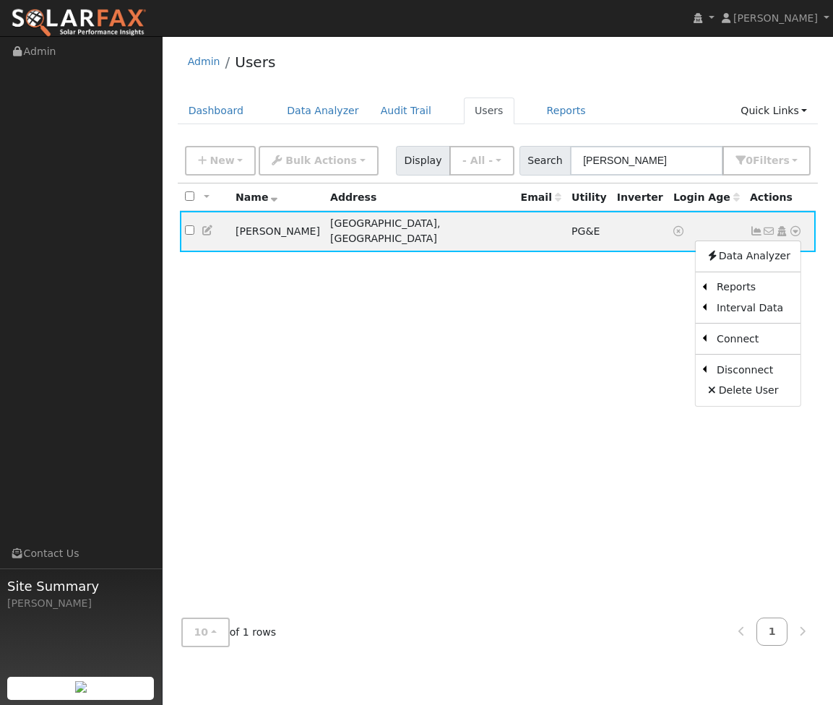
click at [739, 259] on link "Data Analyzer" at bounding box center [748, 256] width 105 height 20
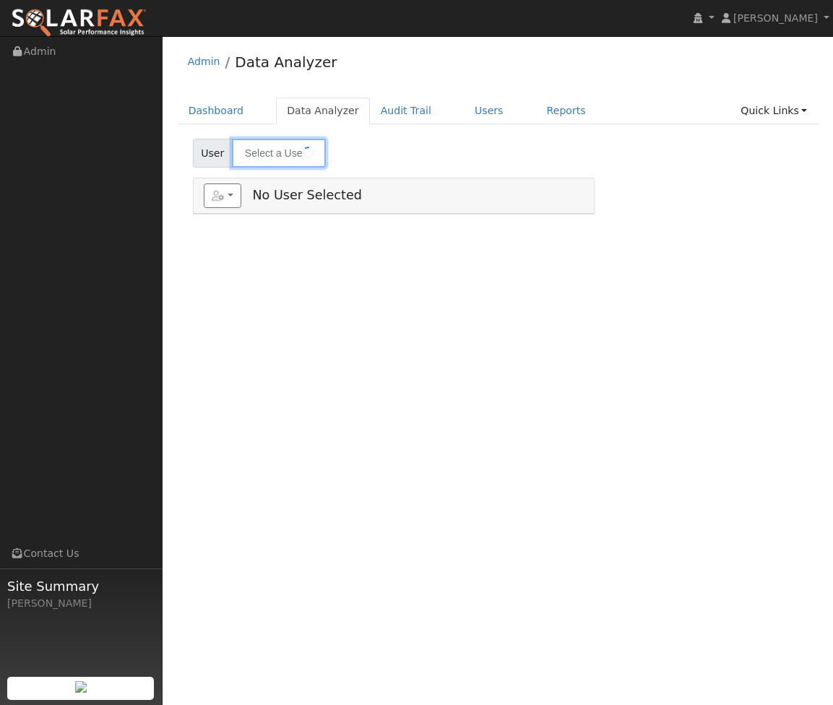
type input "[PERSON_NAME]"
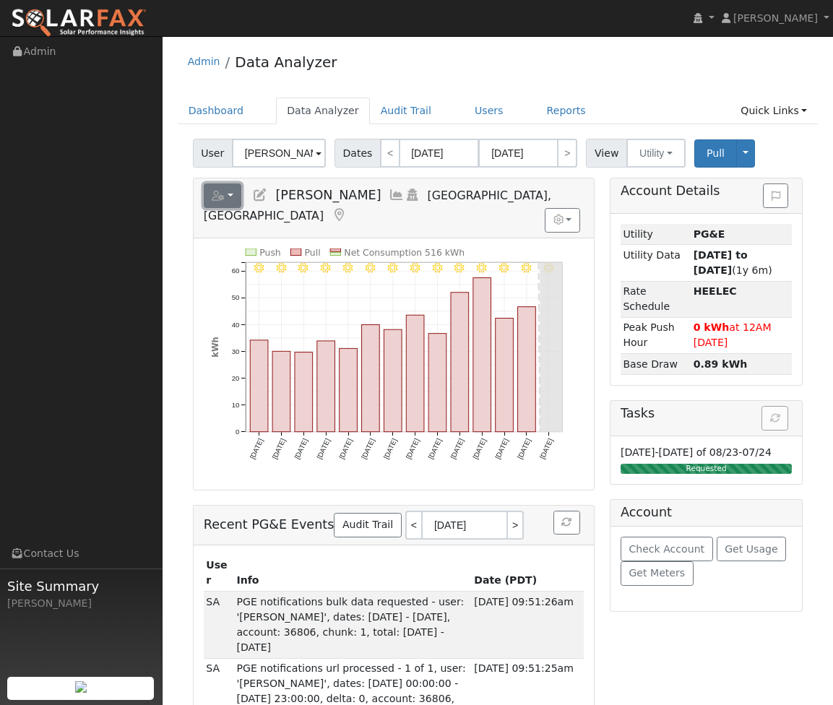
click at [229, 199] on button "button" at bounding box center [223, 196] width 38 height 25
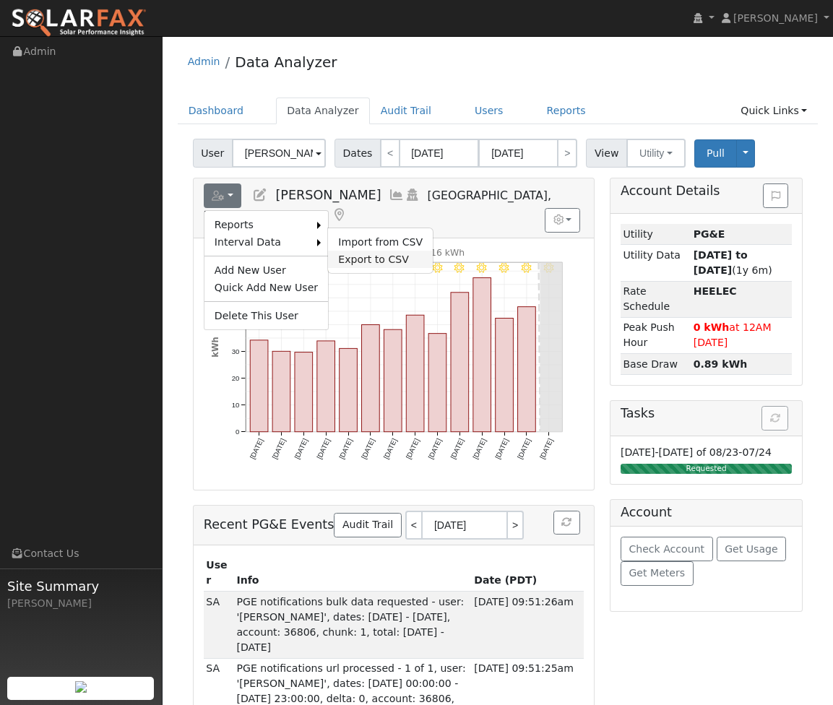
click at [375, 257] on link "Export to CSV" at bounding box center [380, 259] width 105 height 17
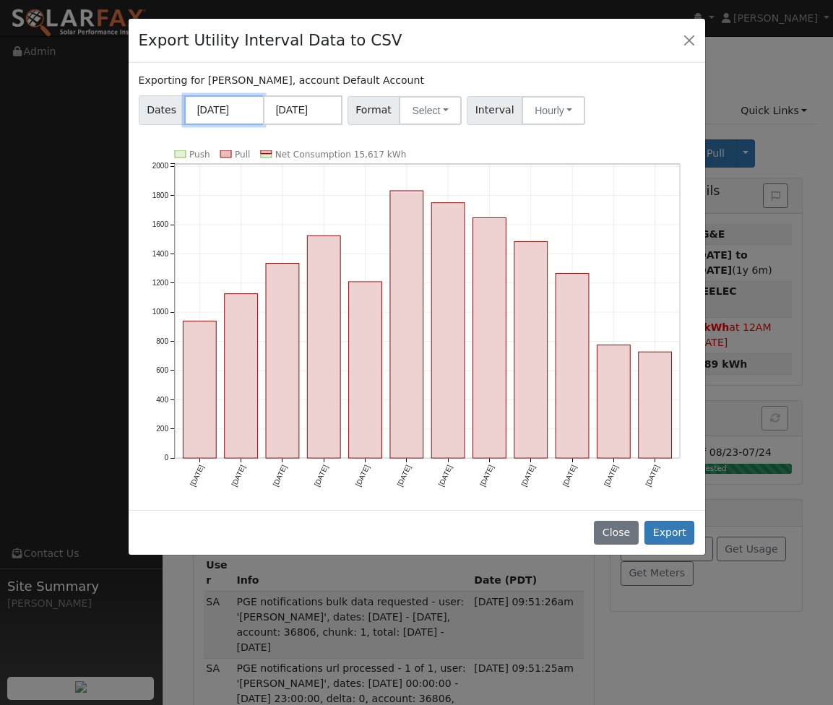
click at [221, 121] on input "08/01/2024" at bounding box center [224, 110] width 80 height 30
click at [637, 144] on div "Exporting for Heiner Litz, account Default Account Dates 08/01/2024 07/31/2025 …" at bounding box center [417, 286] width 577 height 447
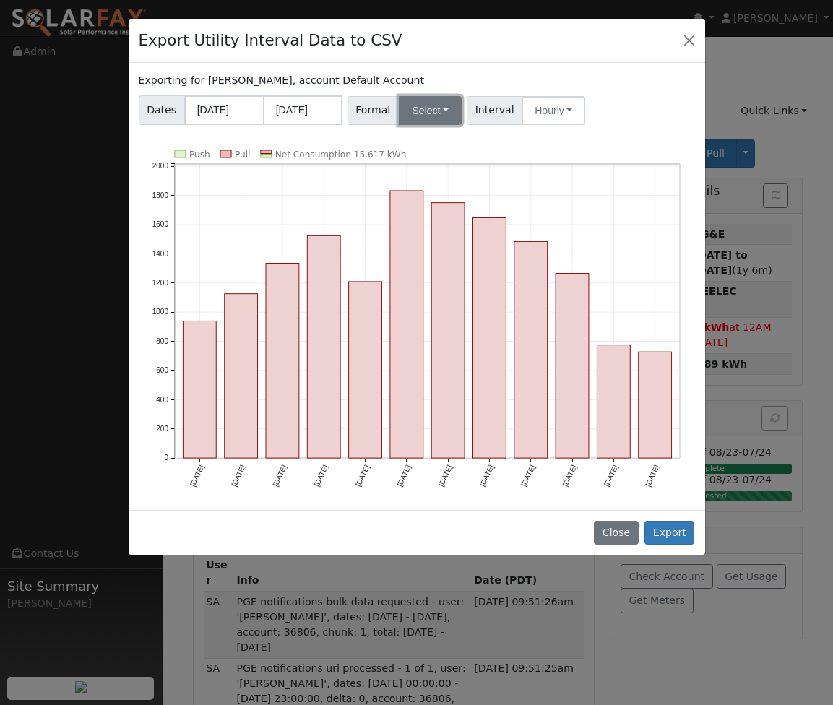
click at [421, 111] on button "Select" at bounding box center [430, 110] width 63 height 29
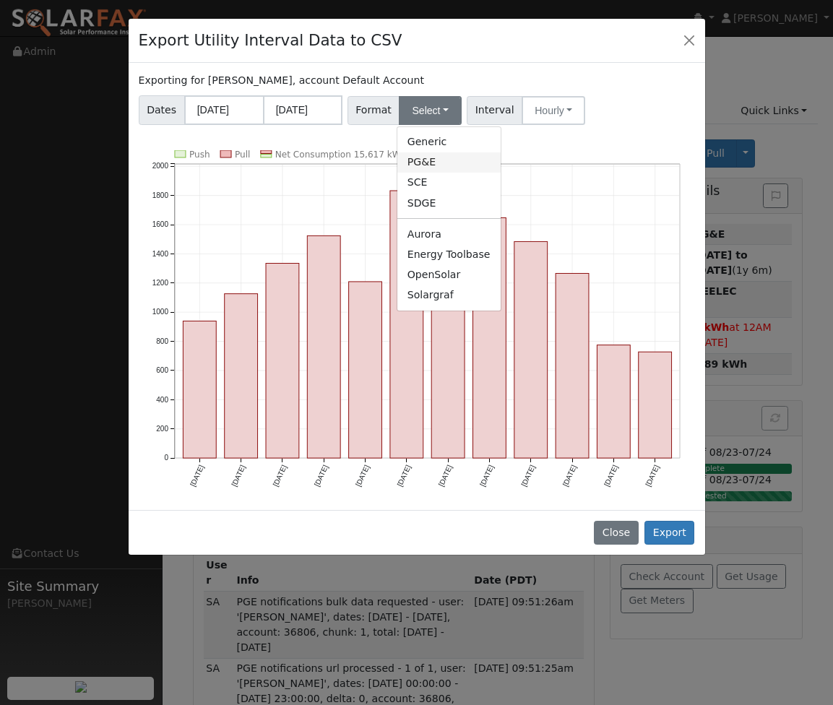
click at [431, 155] on link "PG&E" at bounding box center [449, 163] width 103 height 20
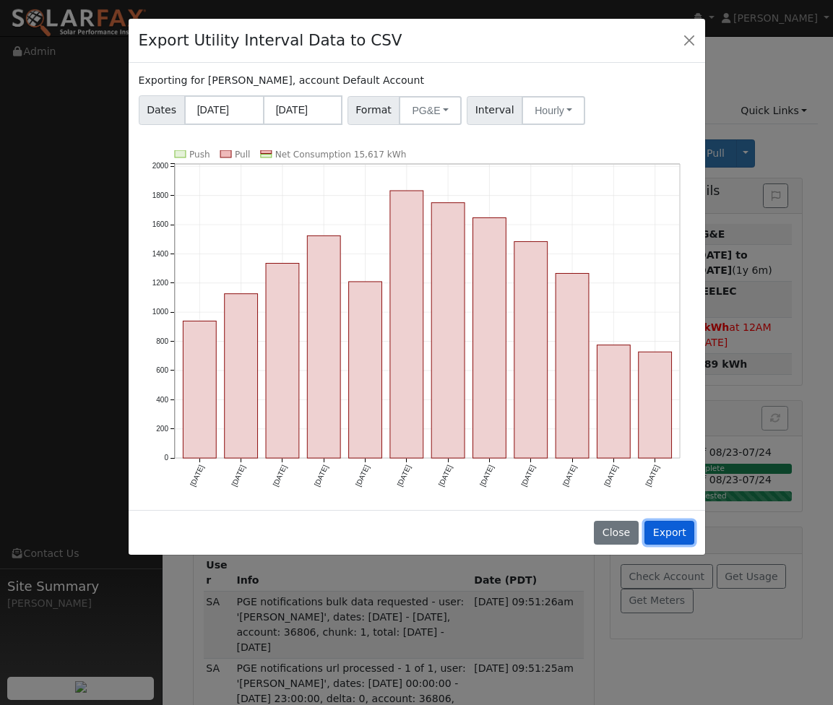
click at [674, 531] on button "Export" at bounding box center [670, 533] width 50 height 25
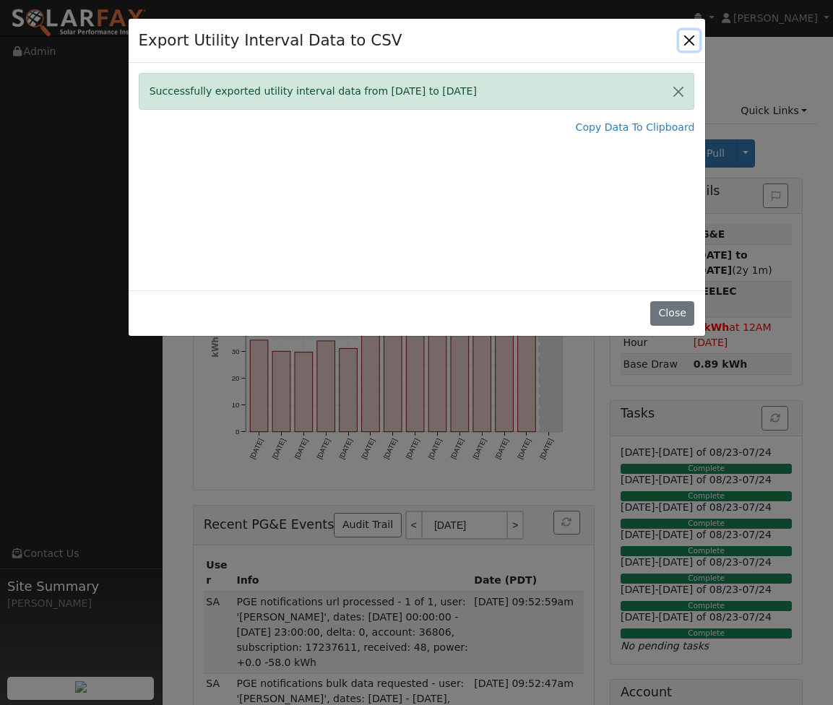
click at [687, 43] on button "Close" at bounding box center [689, 40] width 20 height 20
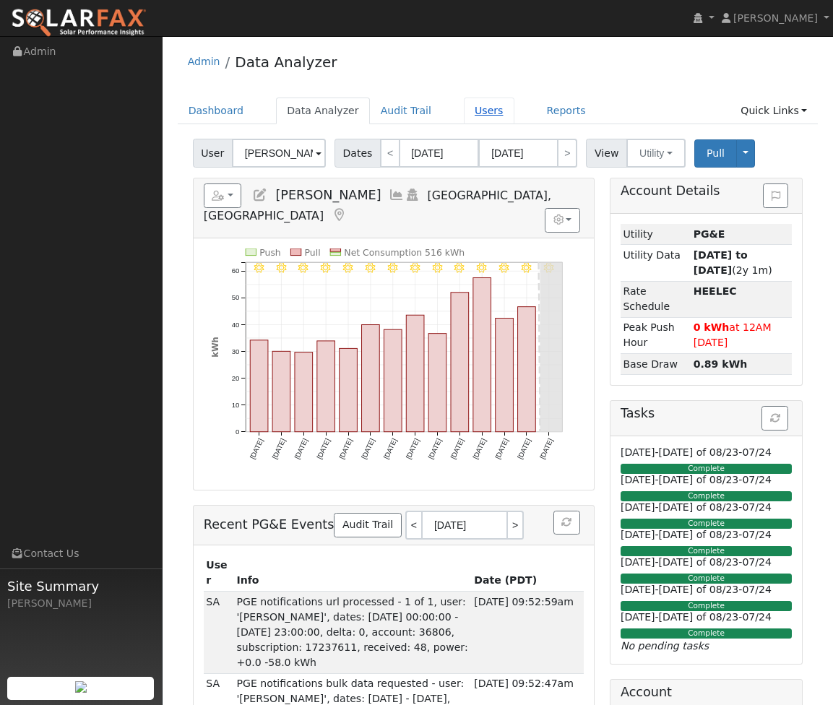
click at [471, 110] on link "Users" at bounding box center [489, 111] width 51 height 27
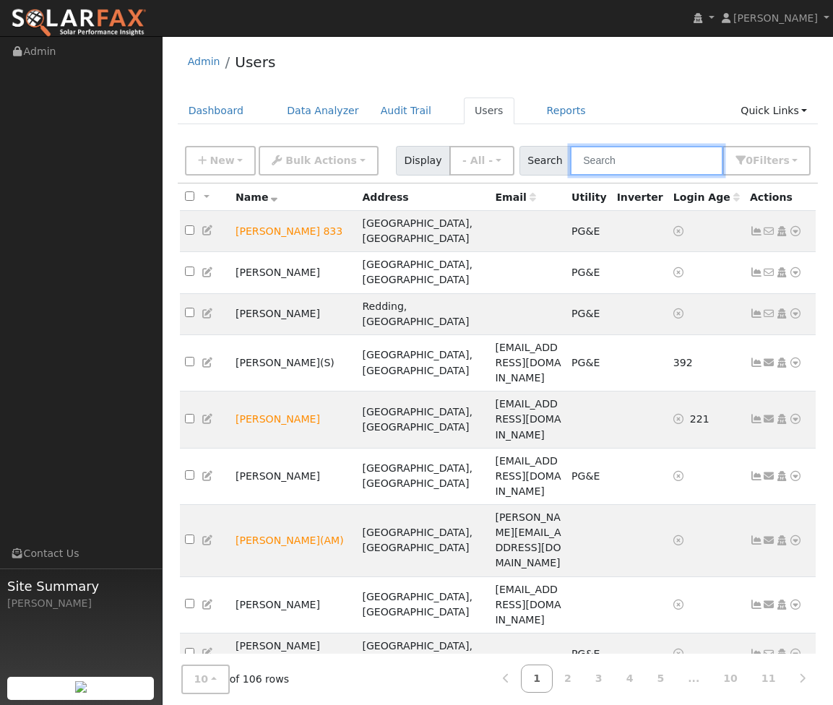
click at [661, 165] on input "text" at bounding box center [646, 161] width 153 height 30
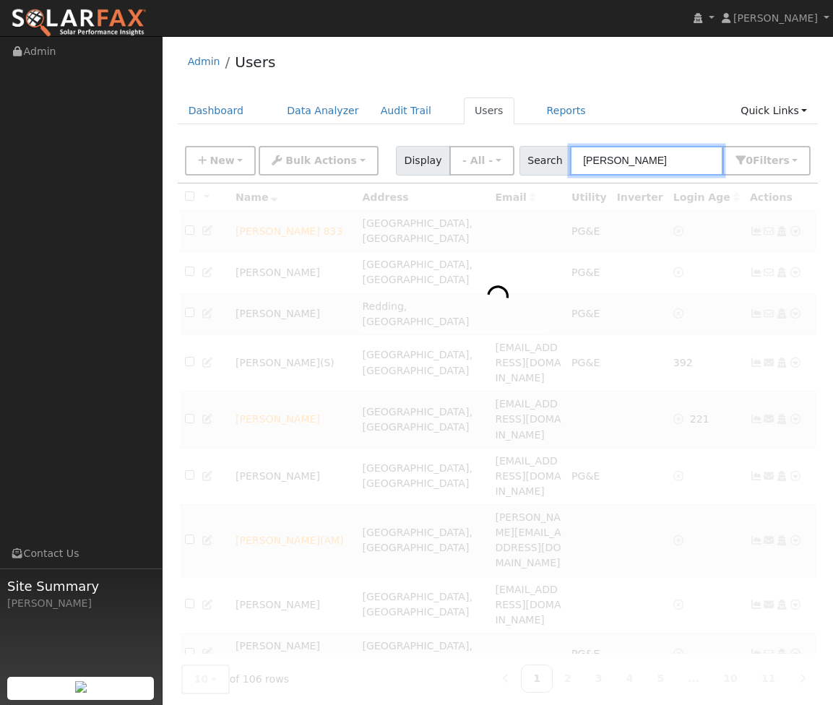
type input "[PERSON_NAME]"
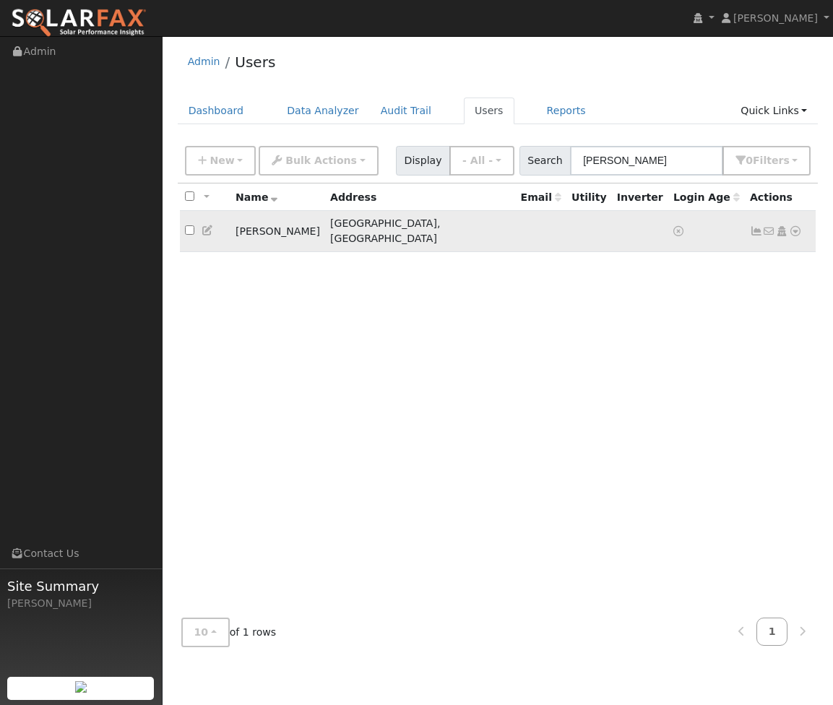
click at [789, 226] on icon at bounding box center [795, 231] width 13 height 10
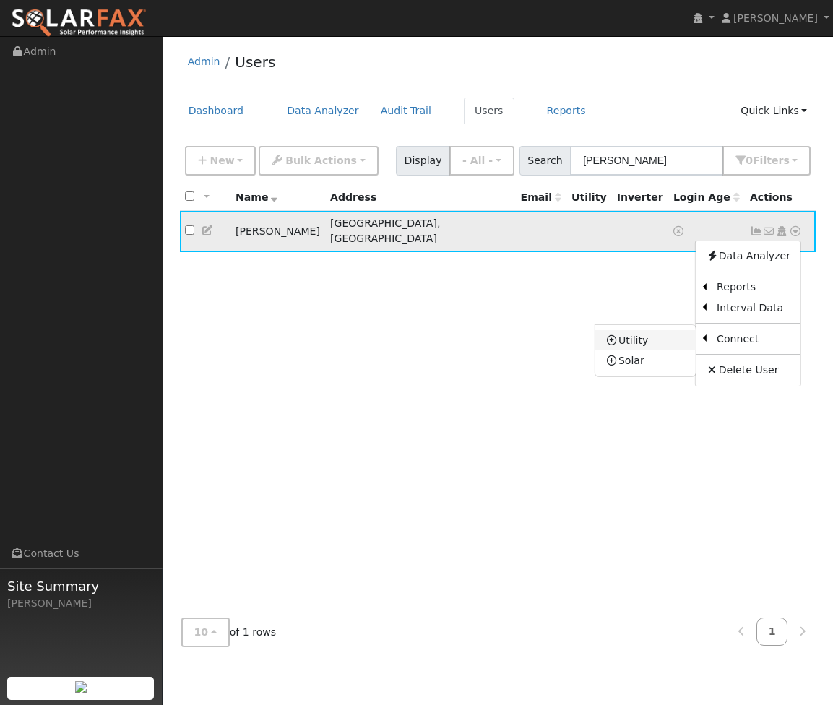
click at [651, 332] on link "Utility" at bounding box center [646, 340] width 100 height 20
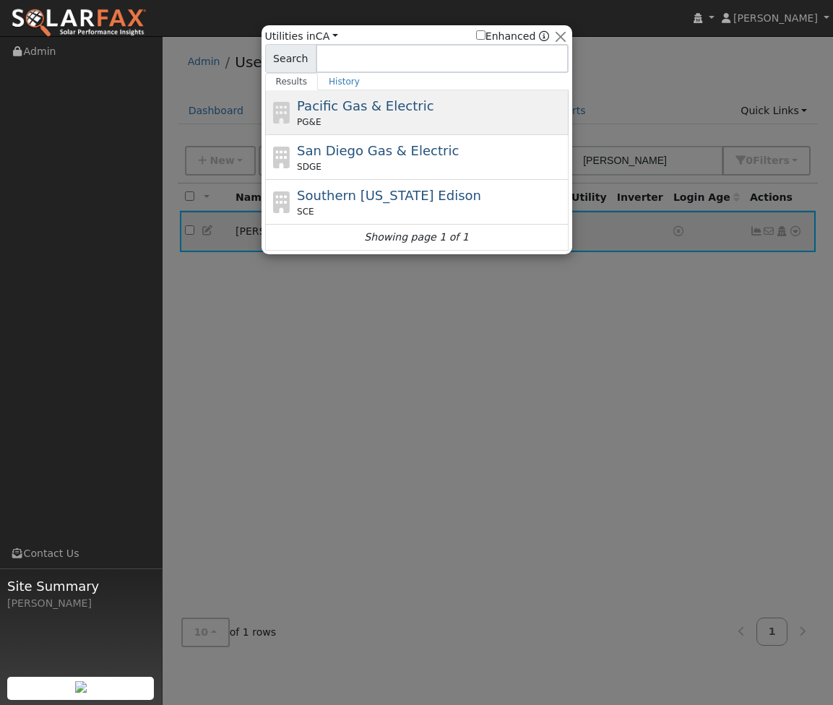
click at [399, 119] on div "PG&E" at bounding box center [431, 122] width 268 height 13
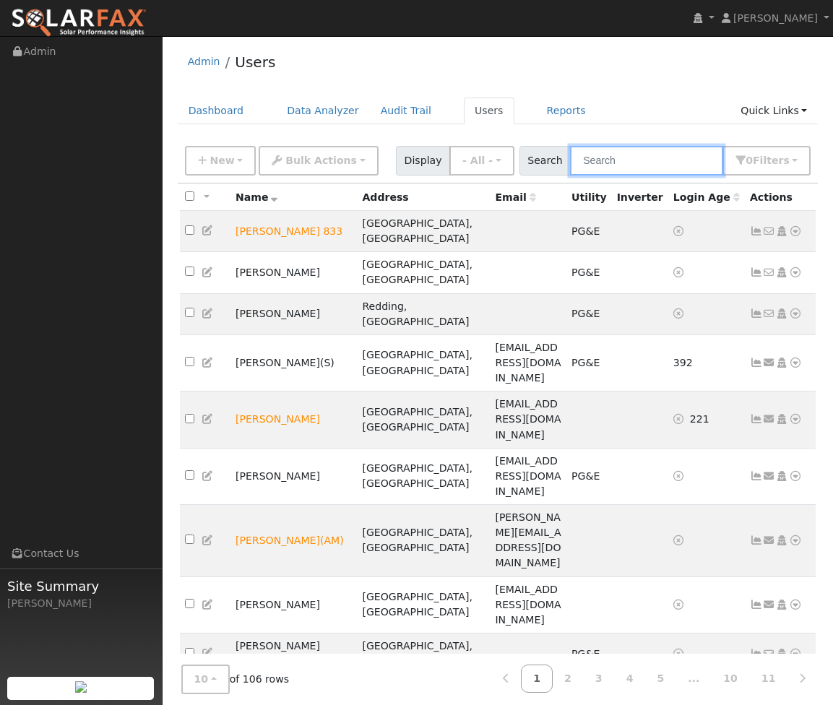
click at [668, 166] on input "text" at bounding box center [646, 161] width 153 height 30
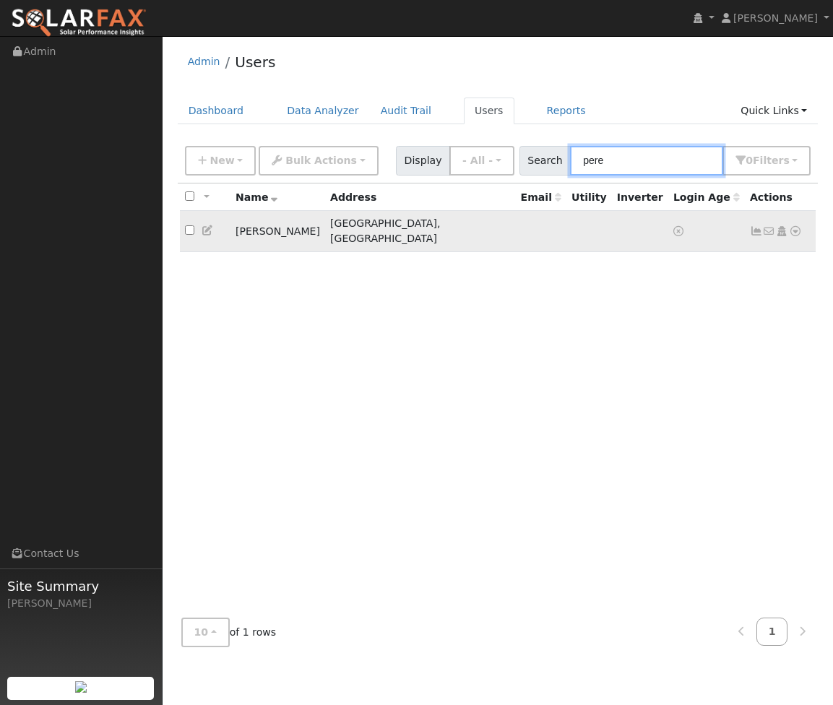
type input "pere"
click at [797, 226] on icon at bounding box center [795, 231] width 13 height 10
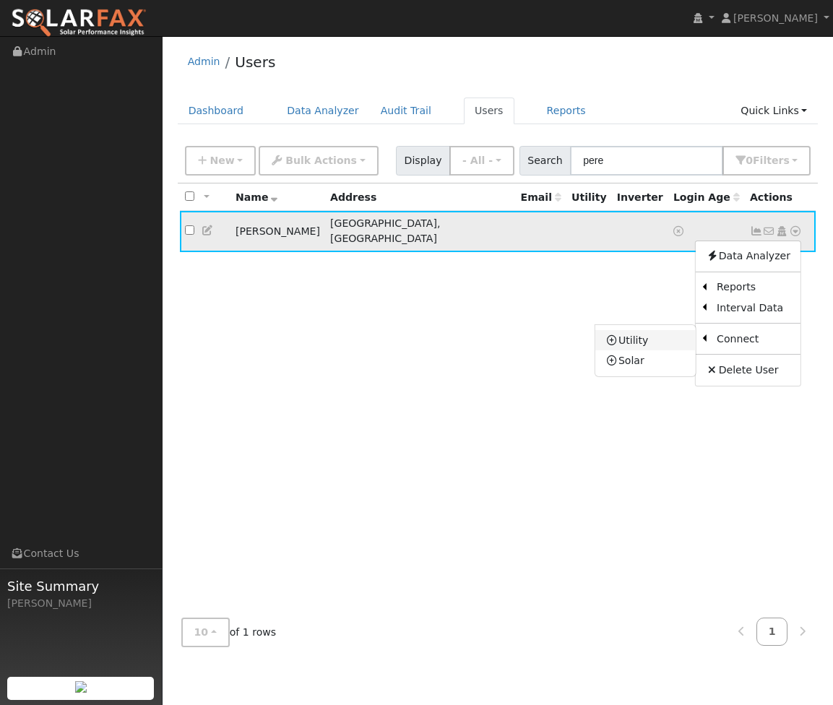
click at [672, 336] on link "Utility" at bounding box center [646, 340] width 100 height 20
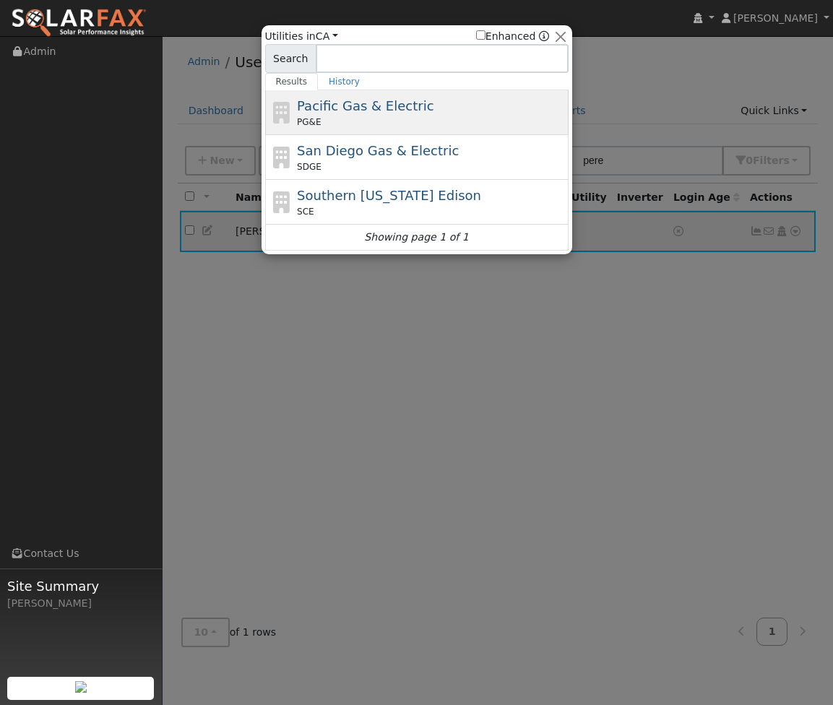
click at [435, 116] on div "Pacific Gas & Electric PG&E" at bounding box center [431, 112] width 268 height 33
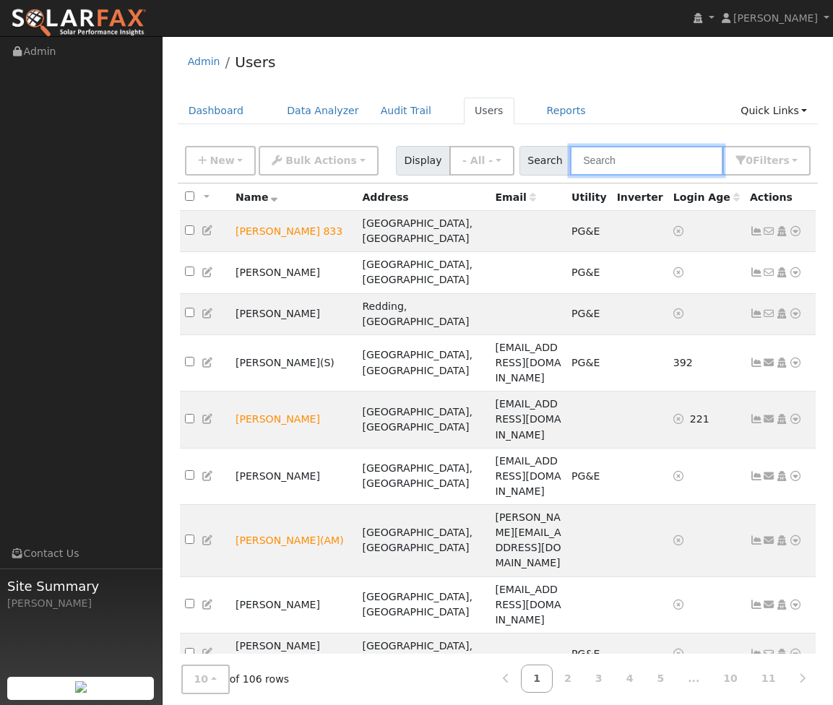
click at [669, 163] on input "text" at bounding box center [646, 161] width 153 height 30
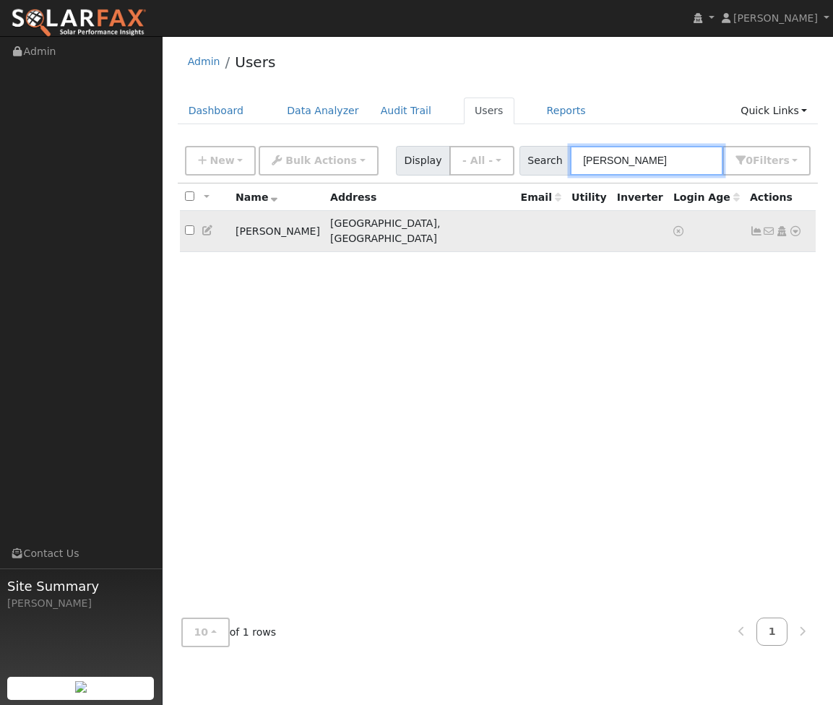
type input "[PERSON_NAME]"
click at [794, 226] on icon at bounding box center [795, 231] width 13 height 10
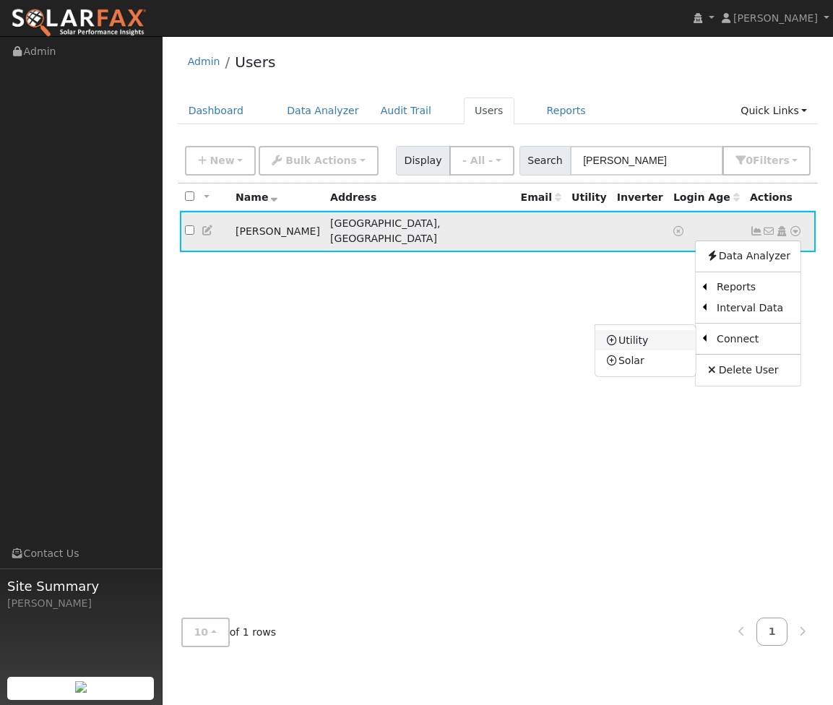
click at [661, 335] on link "Utility" at bounding box center [646, 340] width 100 height 20
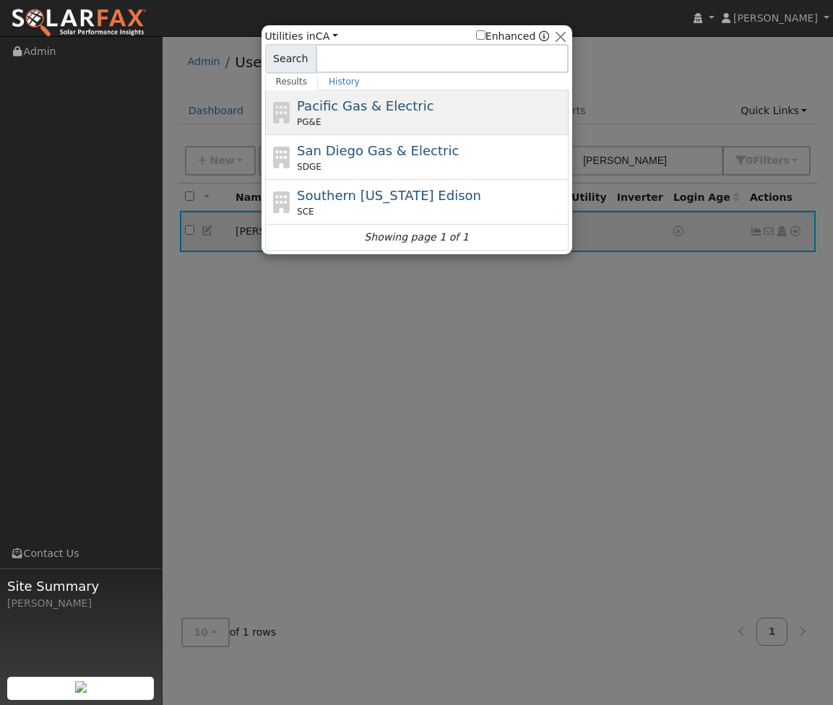
click at [390, 110] on span "Pacific Gas & Electric" at bounding box center [365, 105] width 137 height 15
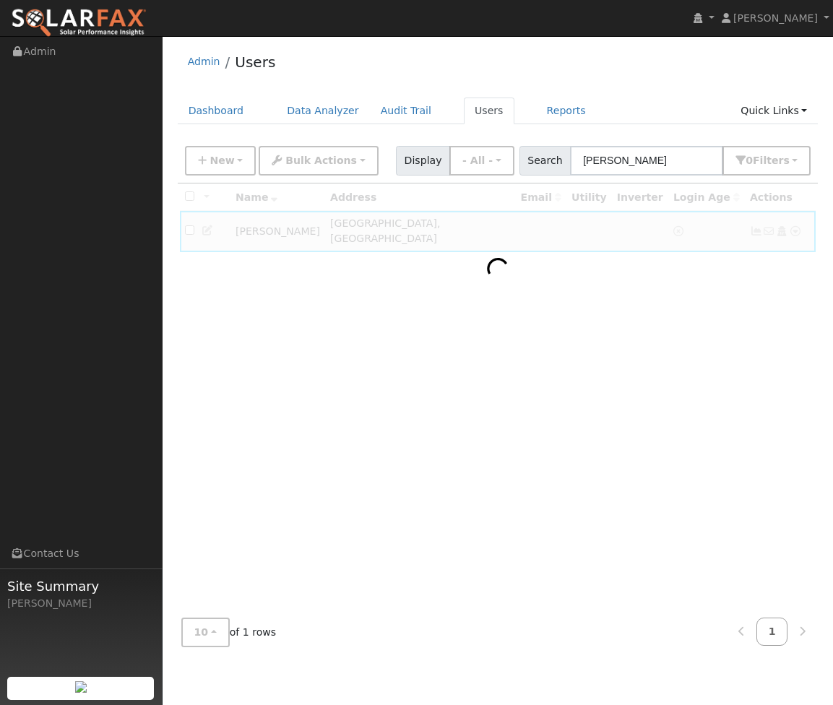
click at [501, 88] on div "Admin Users Dashboard Data Analyzer Audit Trail Users Reports Quick Links Quick…" at bounding box center [498, 350] width 656 height 615
